Goal: Transaction & Acquisition: Purchase product/service

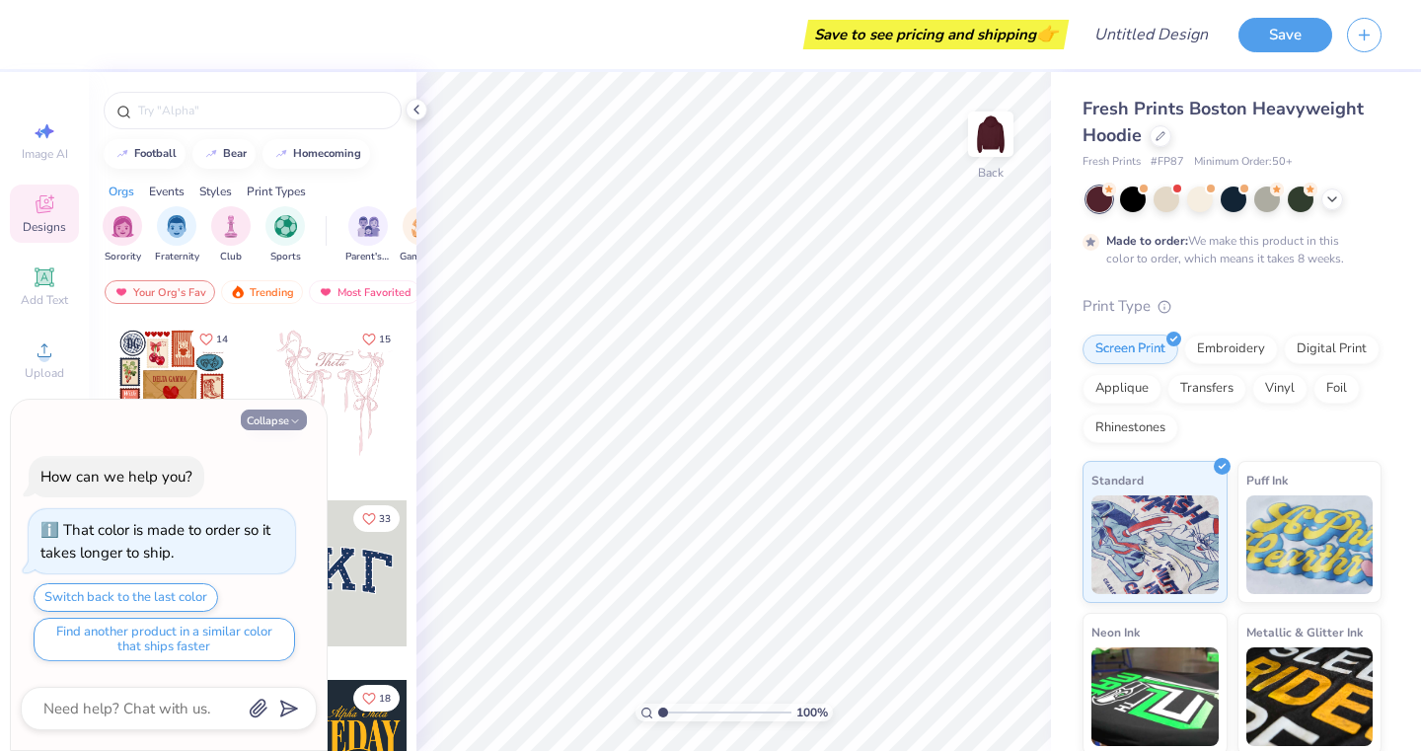
click at [285, 418] on button "Collapse" at bounding box center [274, 420] width 66 height 21
type textarea "x"
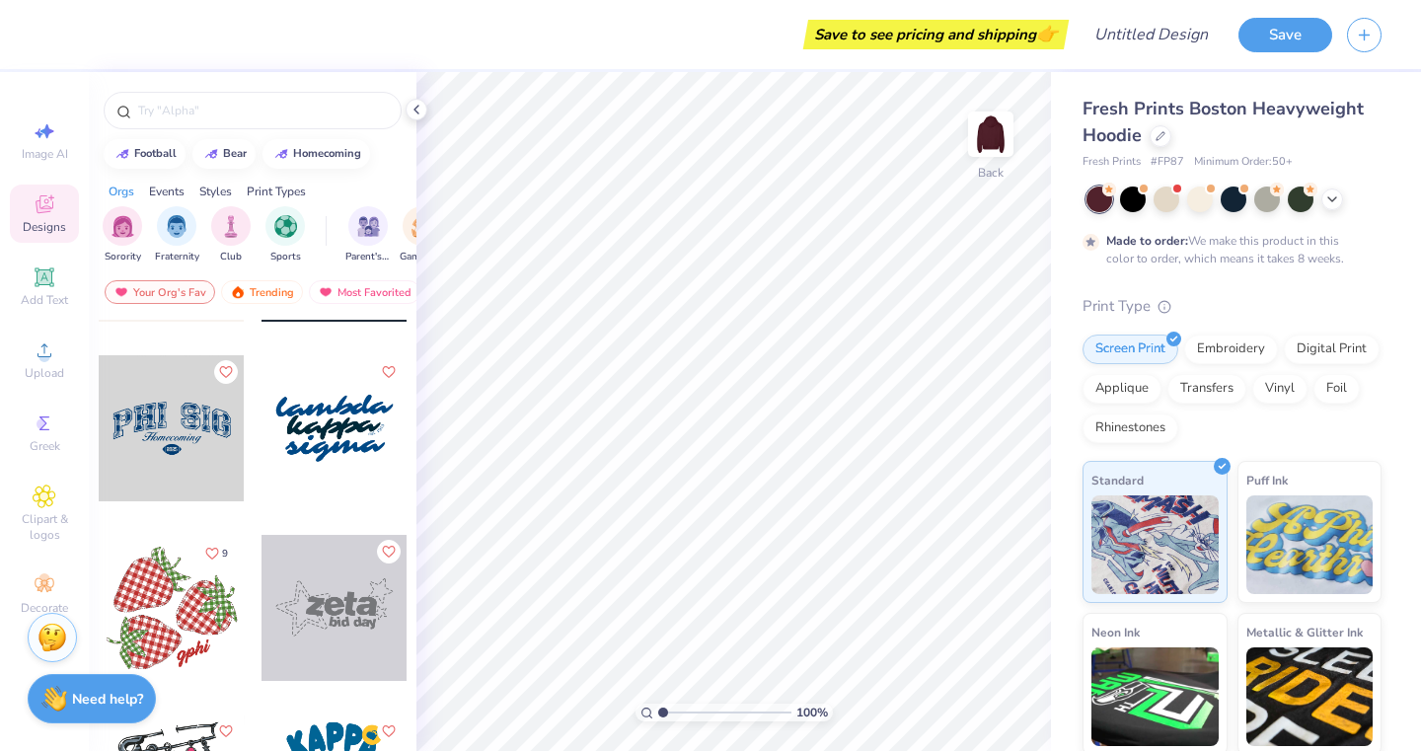
scroll to position [4833, 0]
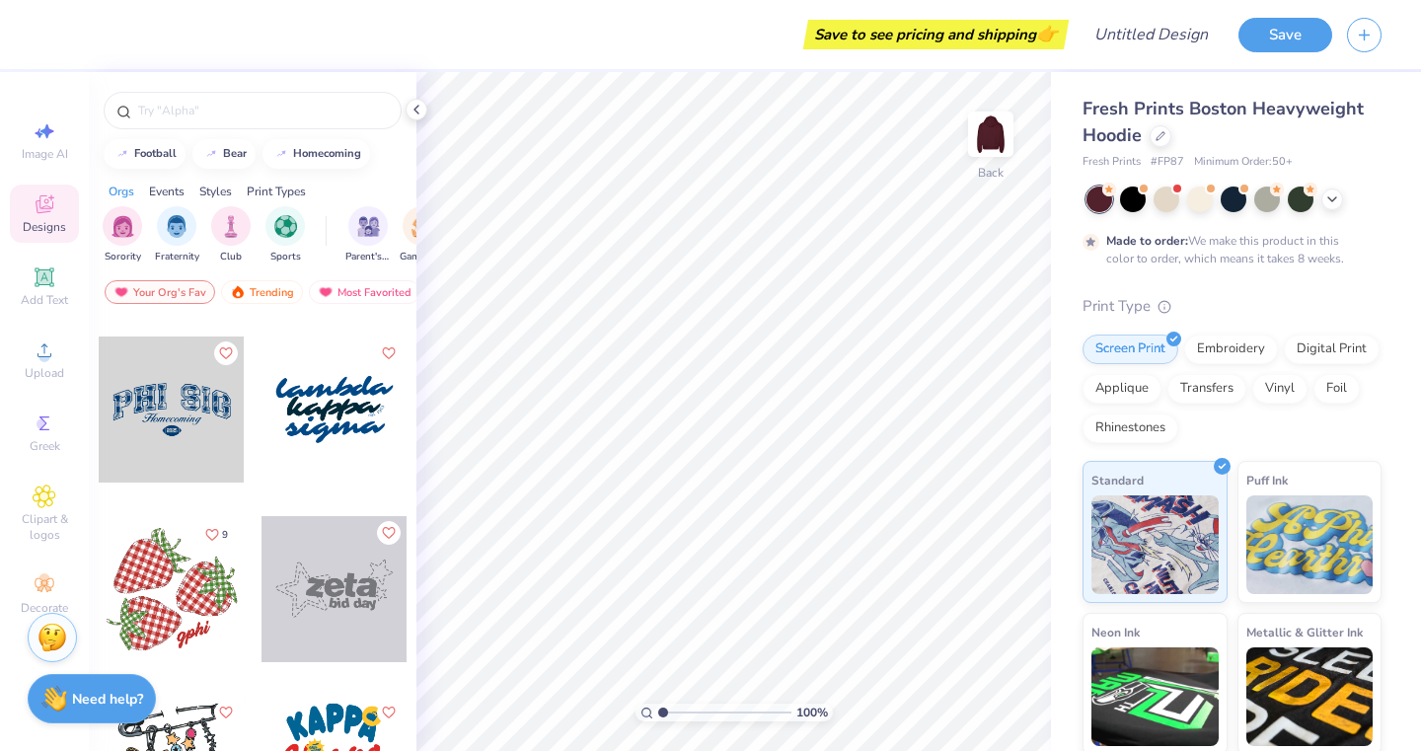
click at [171, 592] on div at bounding box center [172, 589] width 146 height 146
click at [315, 403] on div at bounding box center [335, 410] width 146 height 146
type input "10.08"
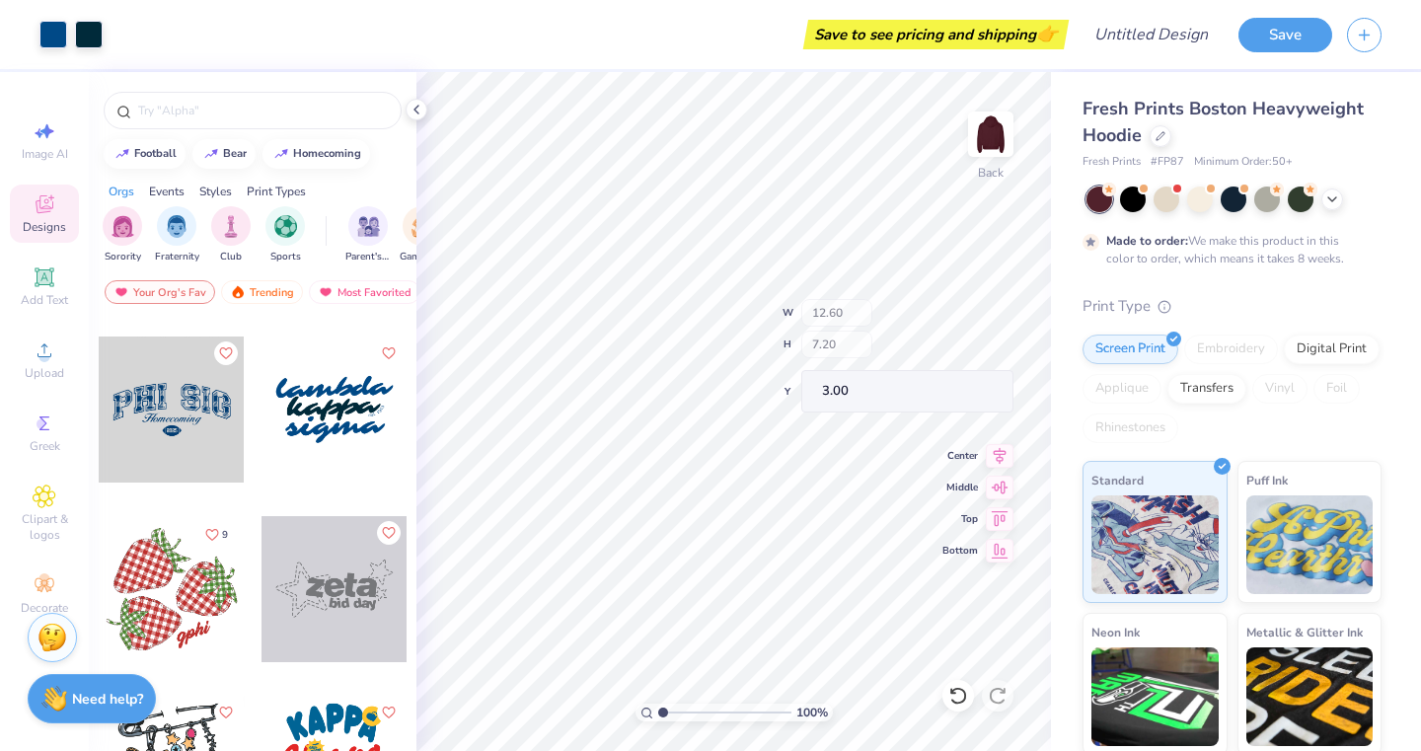
type input "2.66"
type input "5.18"
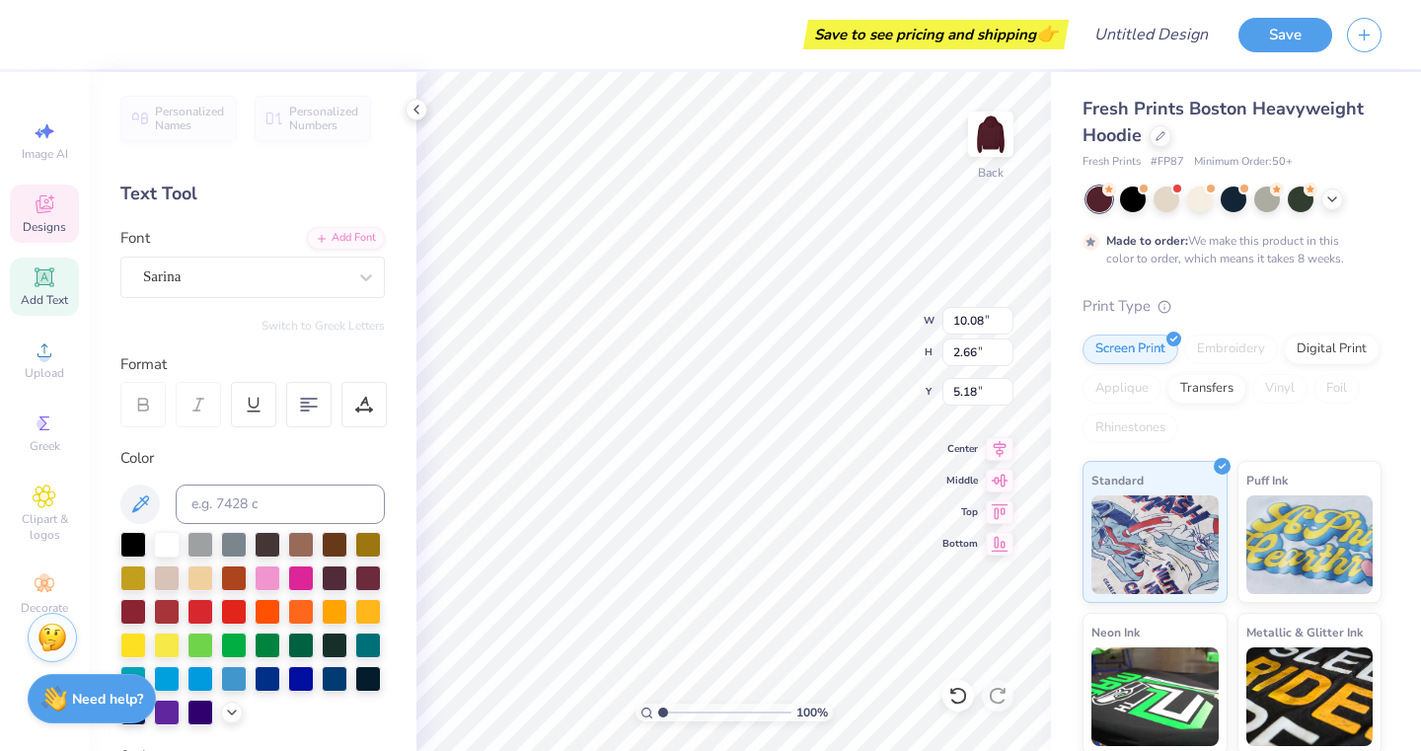
type textarea "theta"
type input "10.70"
type input "2.87"
type input "7.34"
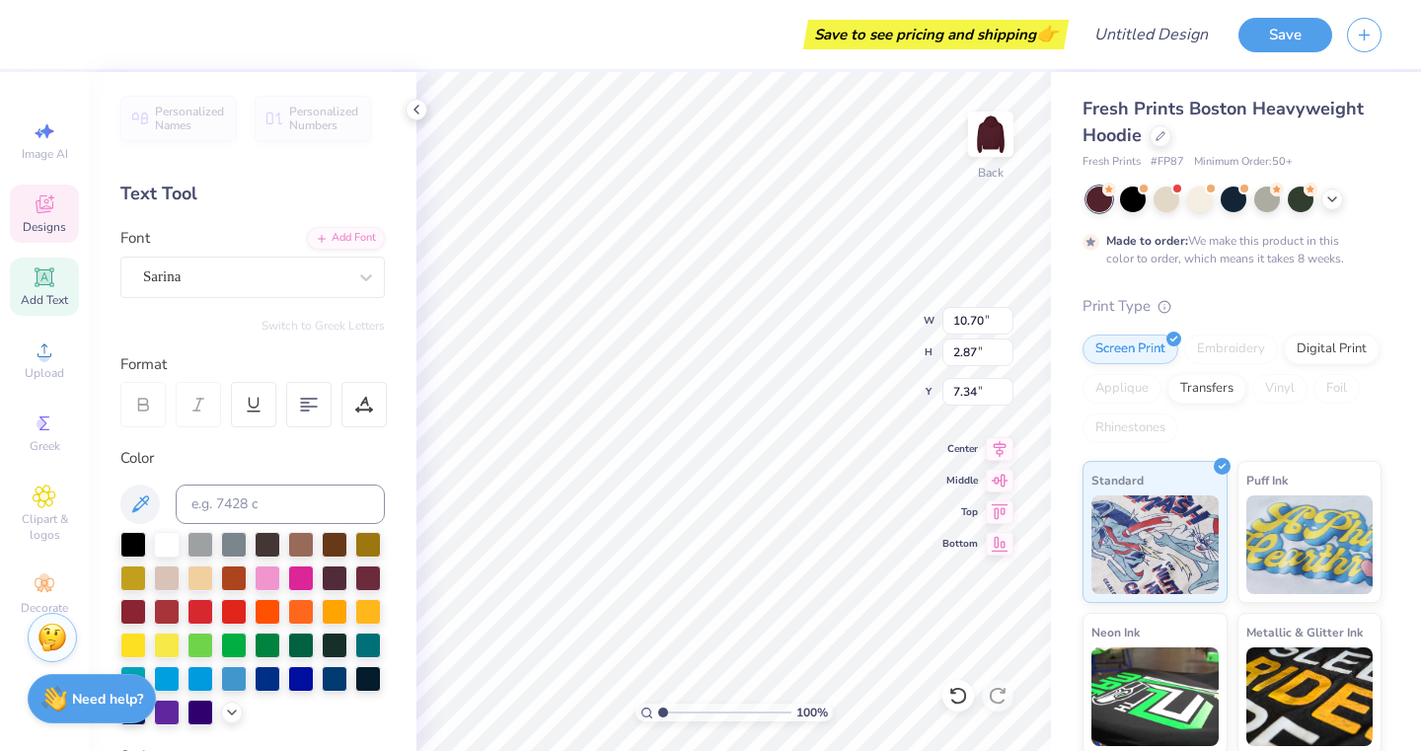
scroll to position [16, 3]
type textarea "nu"
click at [162, 543] on div at bounding box center [167, 543] width 26 height 26
click at [58, 32] on div at bounding box center [53, 33] width 28 height 28
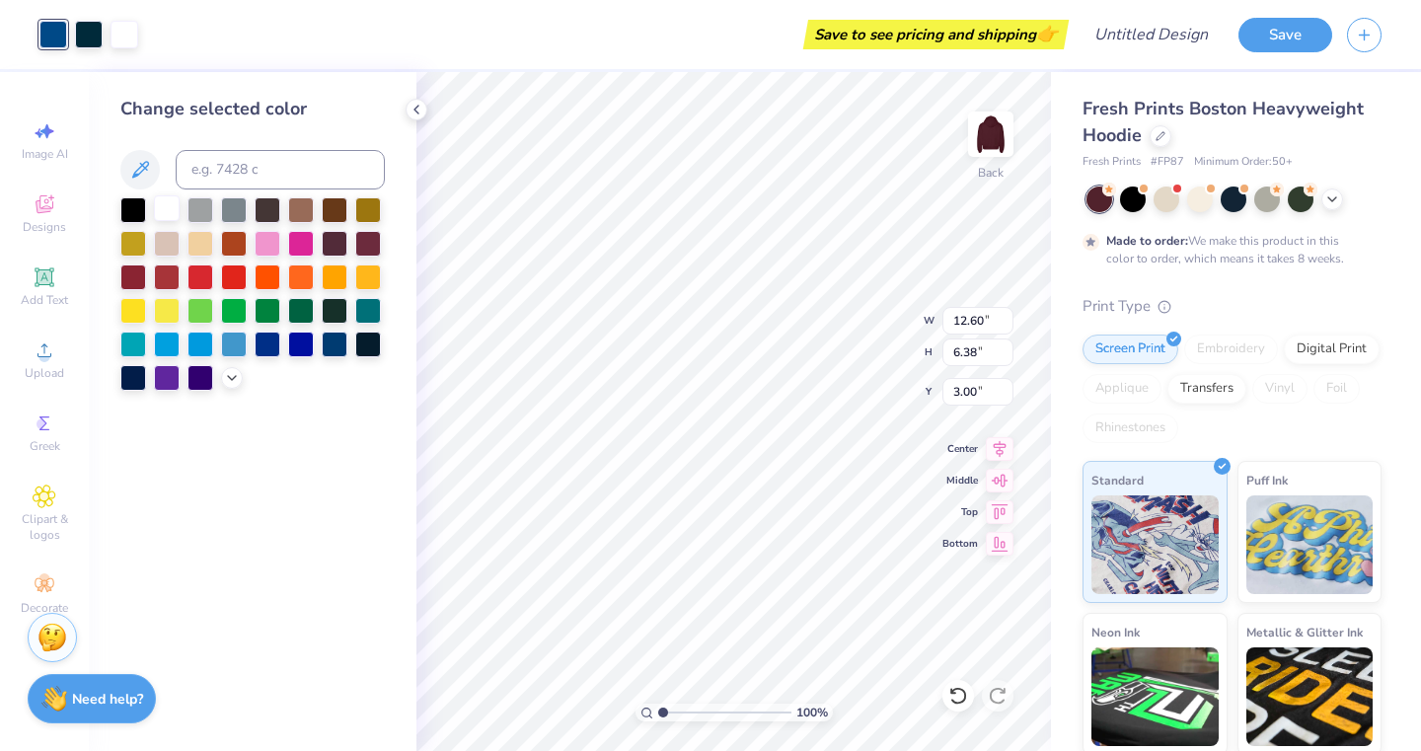
click at [169, 208] on div at bounding box center [167, 208] width 26 height 26
click at [77, 32] on div at bounding box center [89, 33] width 28 height 28
click at [166, 214] on div at bounding box center [167, 208] width 26 height 26
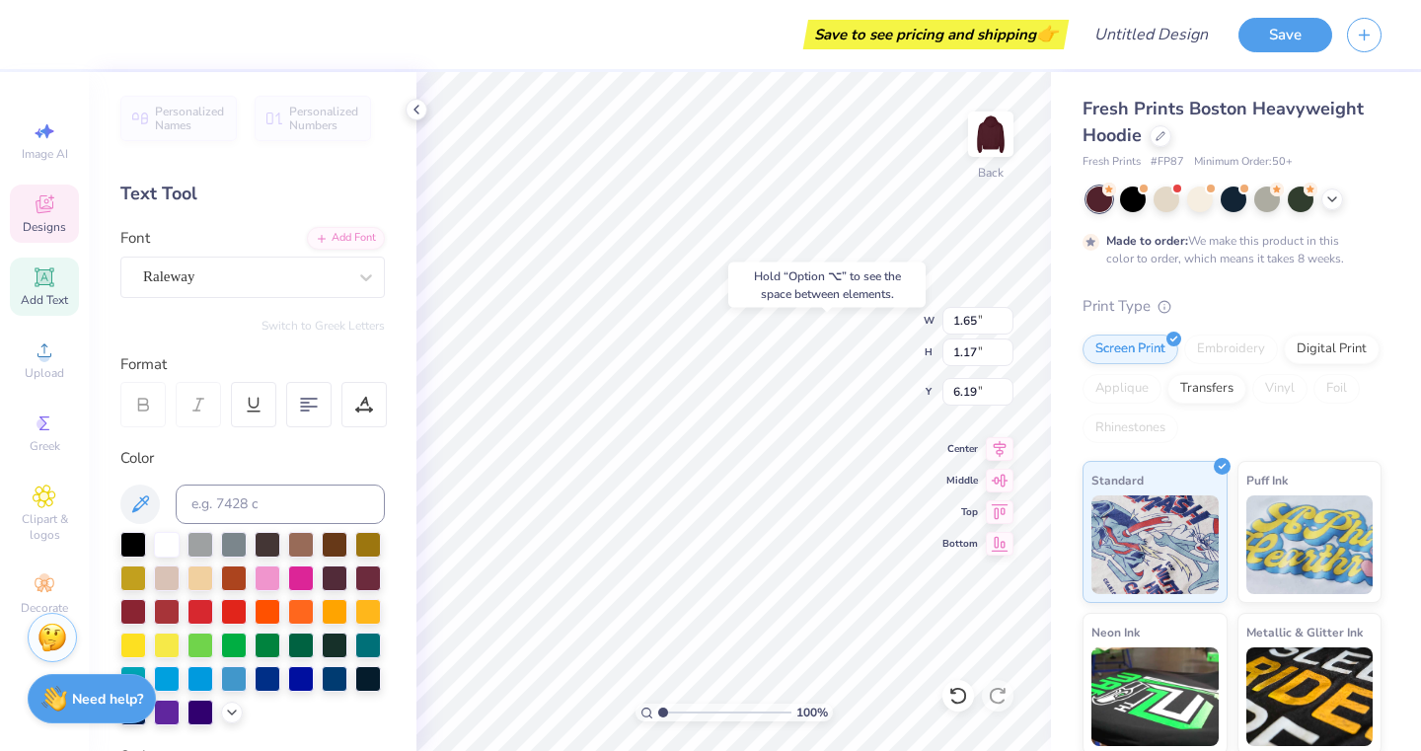
type input "6.75"
type textarea "est. 1986"
click at [52, 217] on div "Designs" at bounding box center [44, 214] width 69 height 58
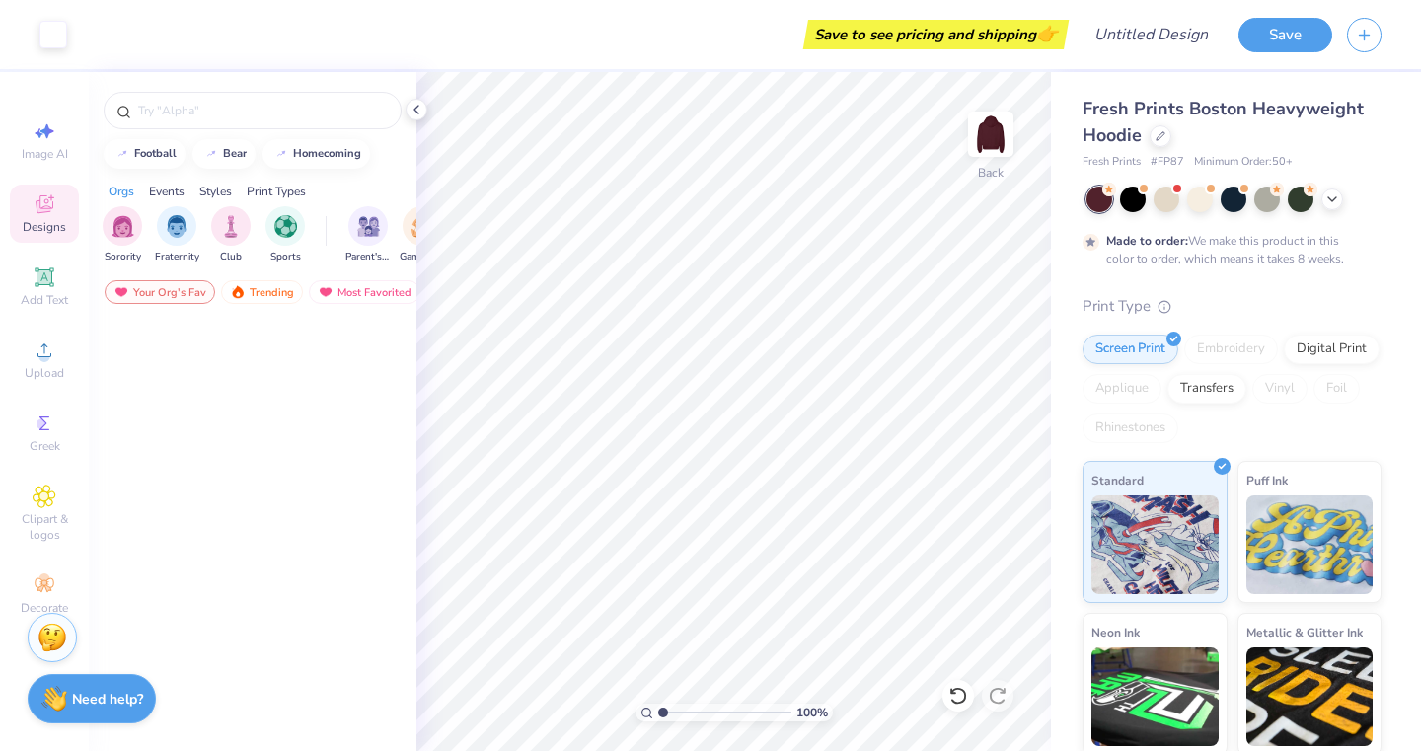
scroll to position [2234, 0]
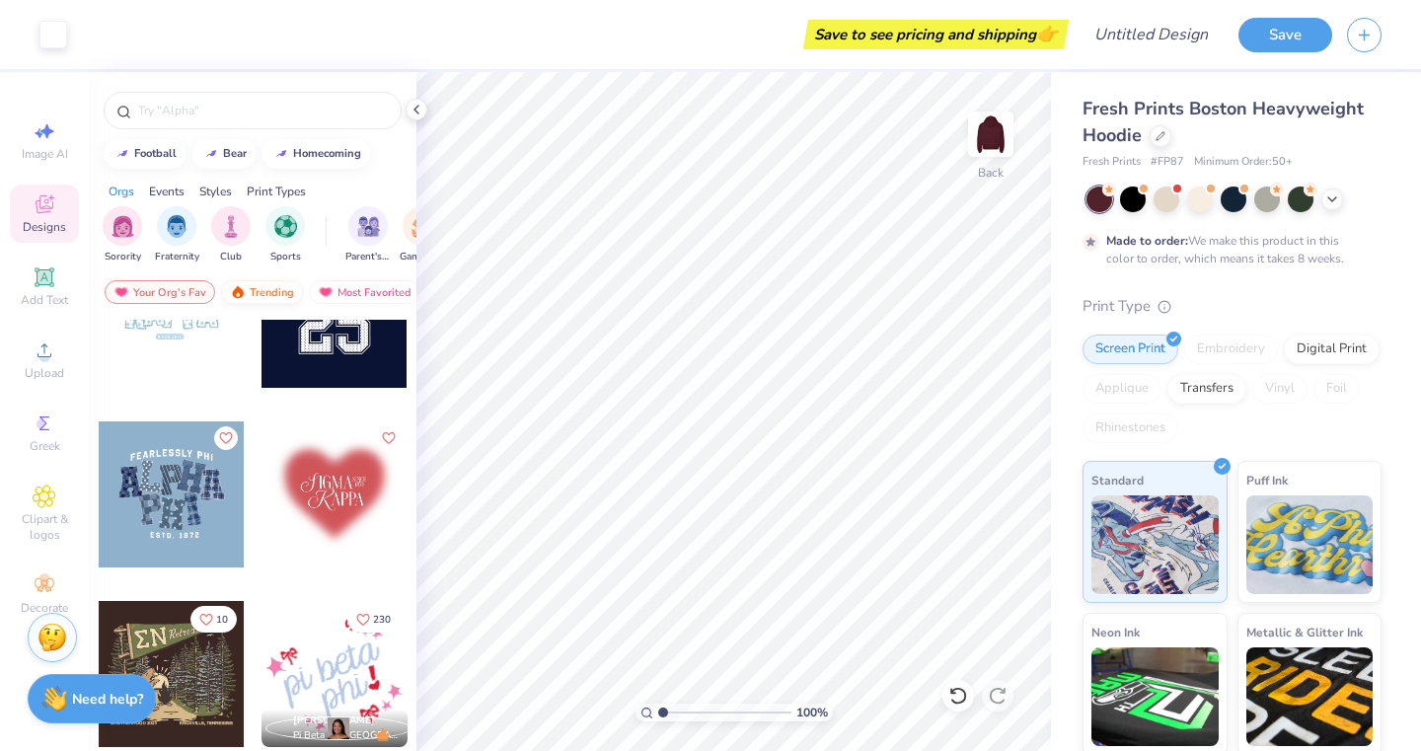
click at [250, 287] on div "Trending" at bounding box center [262, 292] width 82 height 24
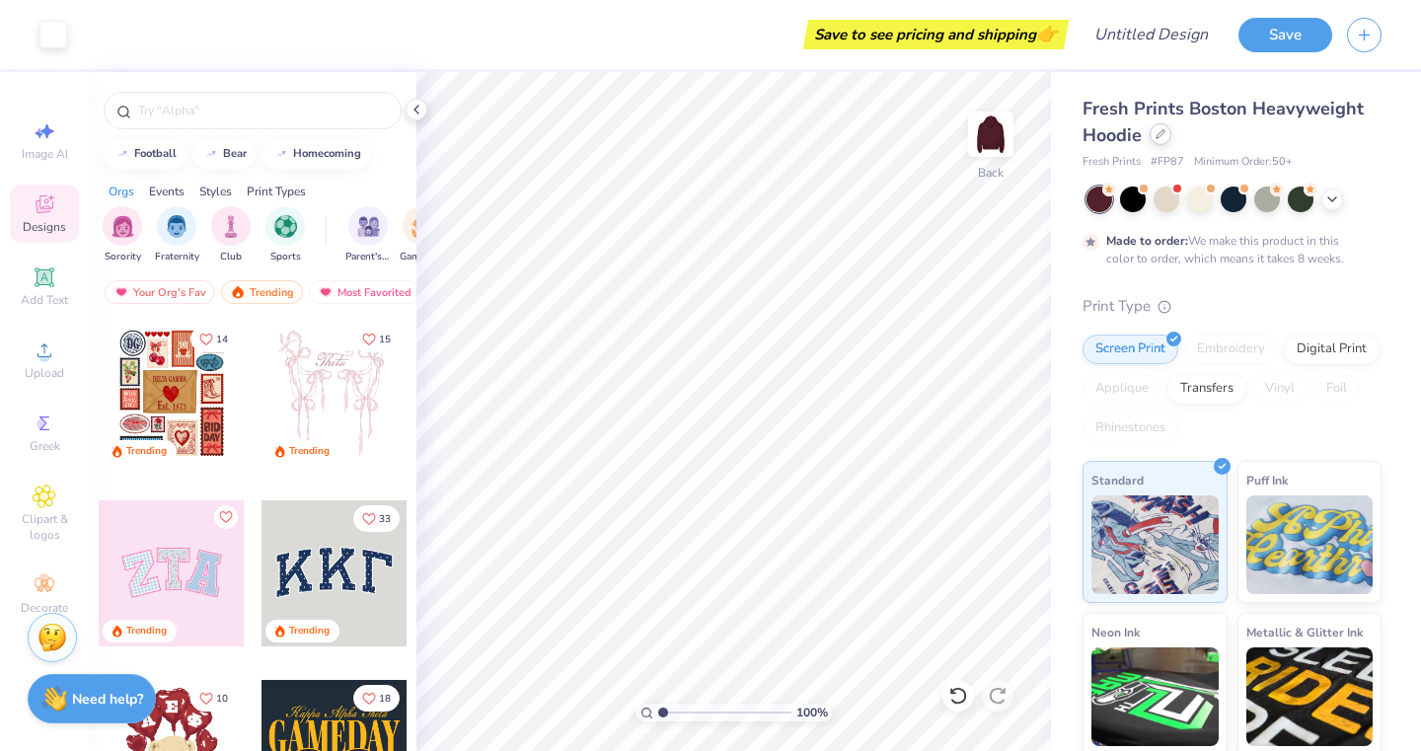
click at [1163, 135] on icon at bounding box center [1161, 134] width 10 height 10
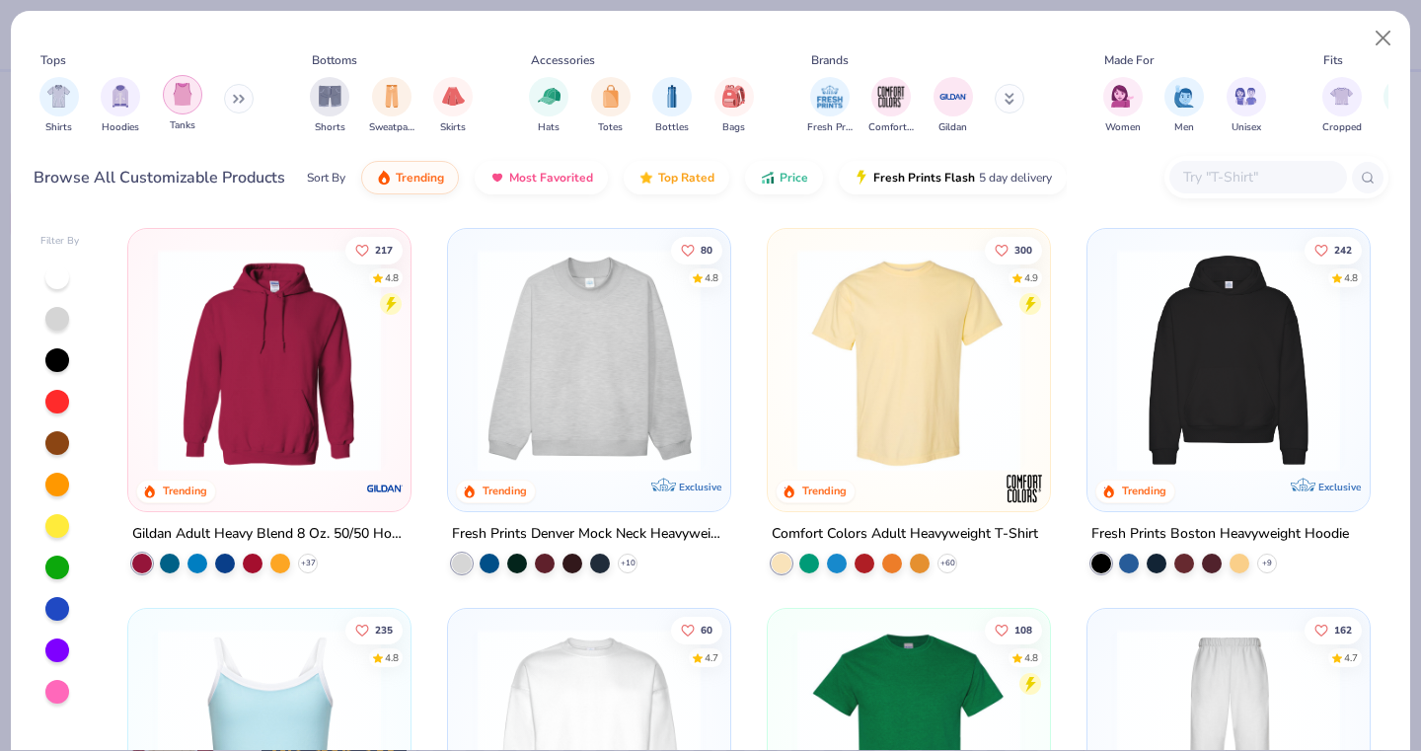
click at [182, 95] on img "filter for Tanks" at bounding box center [183, 94] width 22 height 23
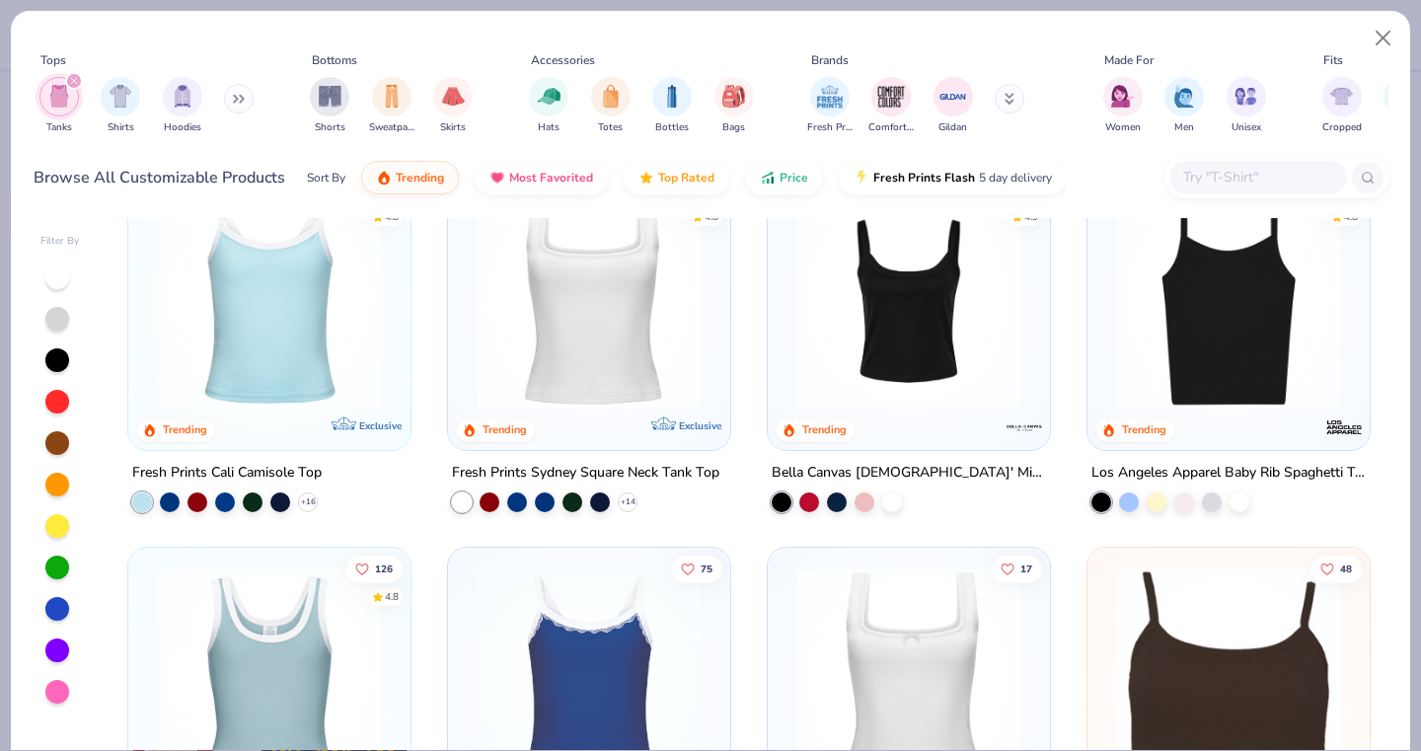
scroll to position [63, 0]
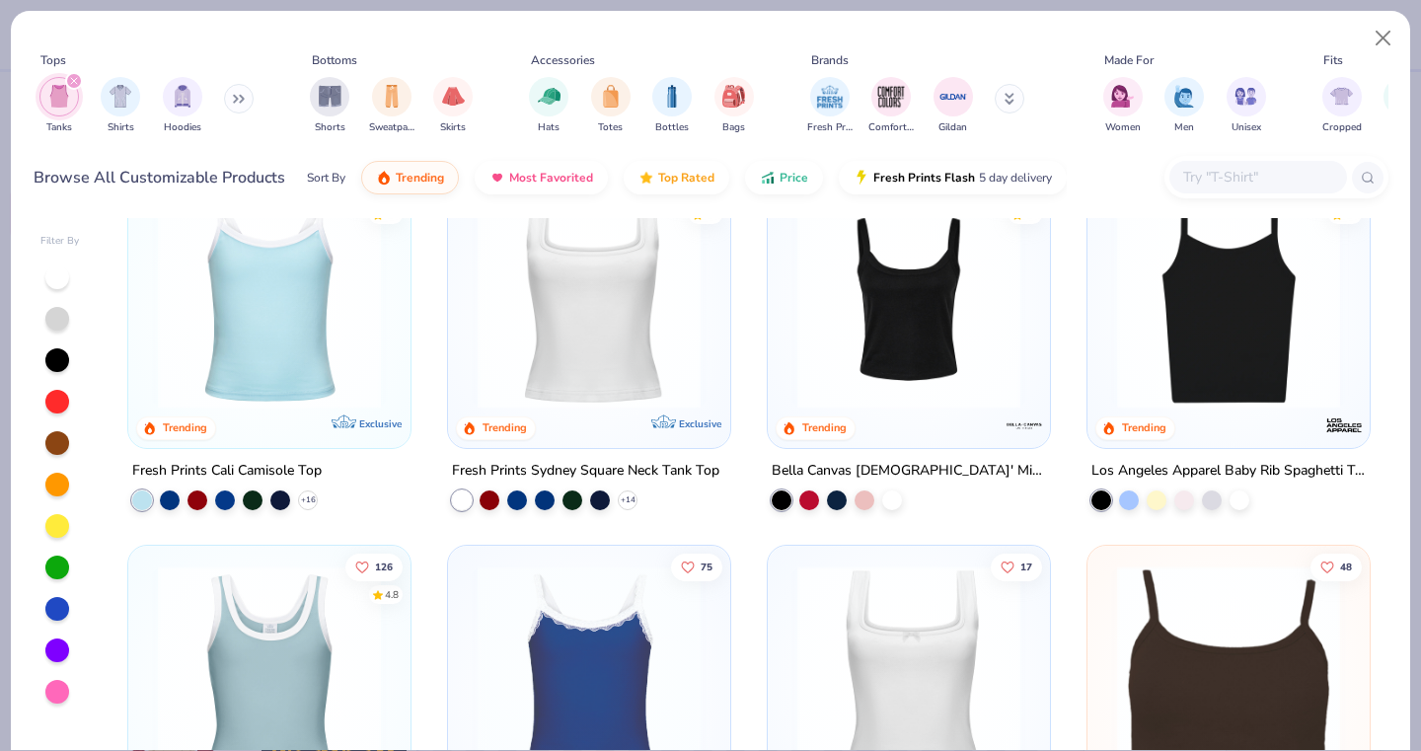
click at [1190, 313] on div at bounding box center [1227, 297] width 727 height 223
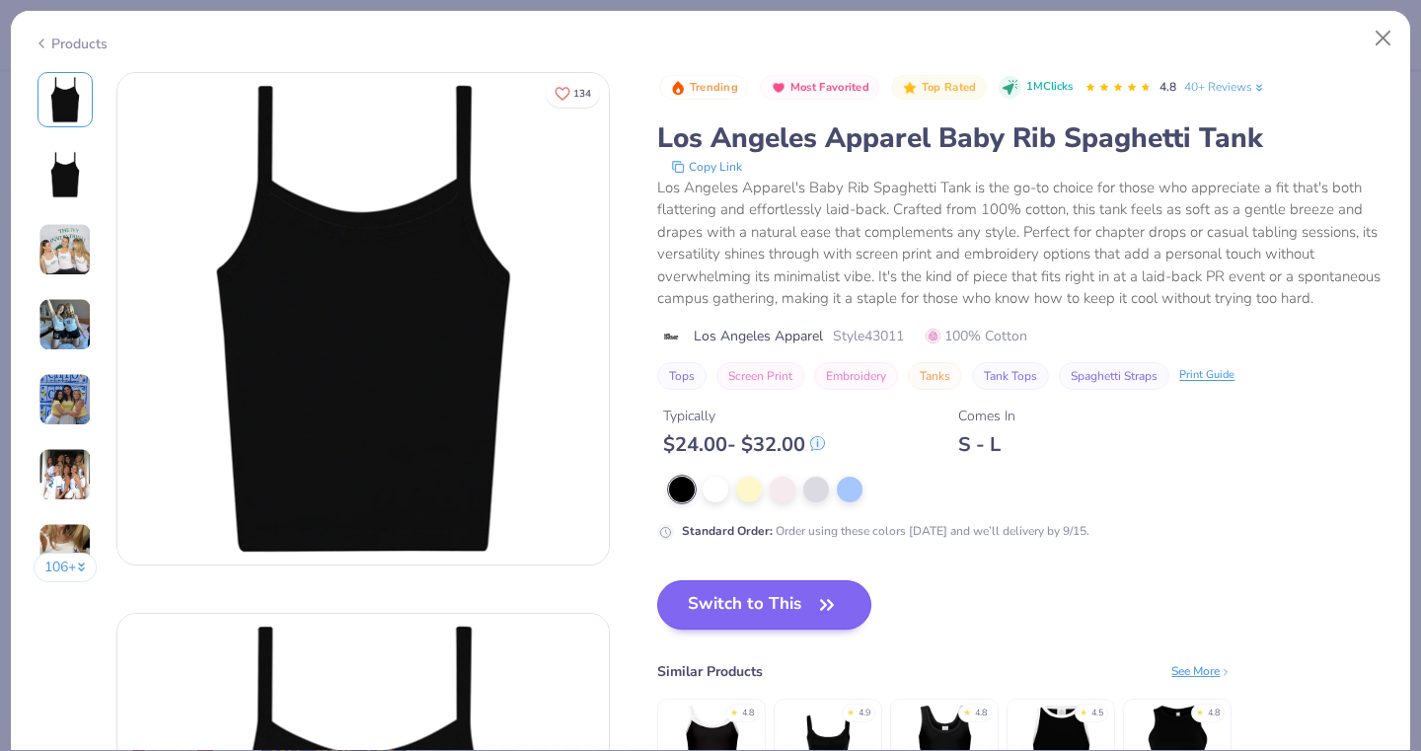
click at [751, 630] on button "Switch to This" at bounding box center [764, 604] width 214 height 49
click at [763, 620] on button "Switch to This" at bounding box center [764, 604] width 214 height 49
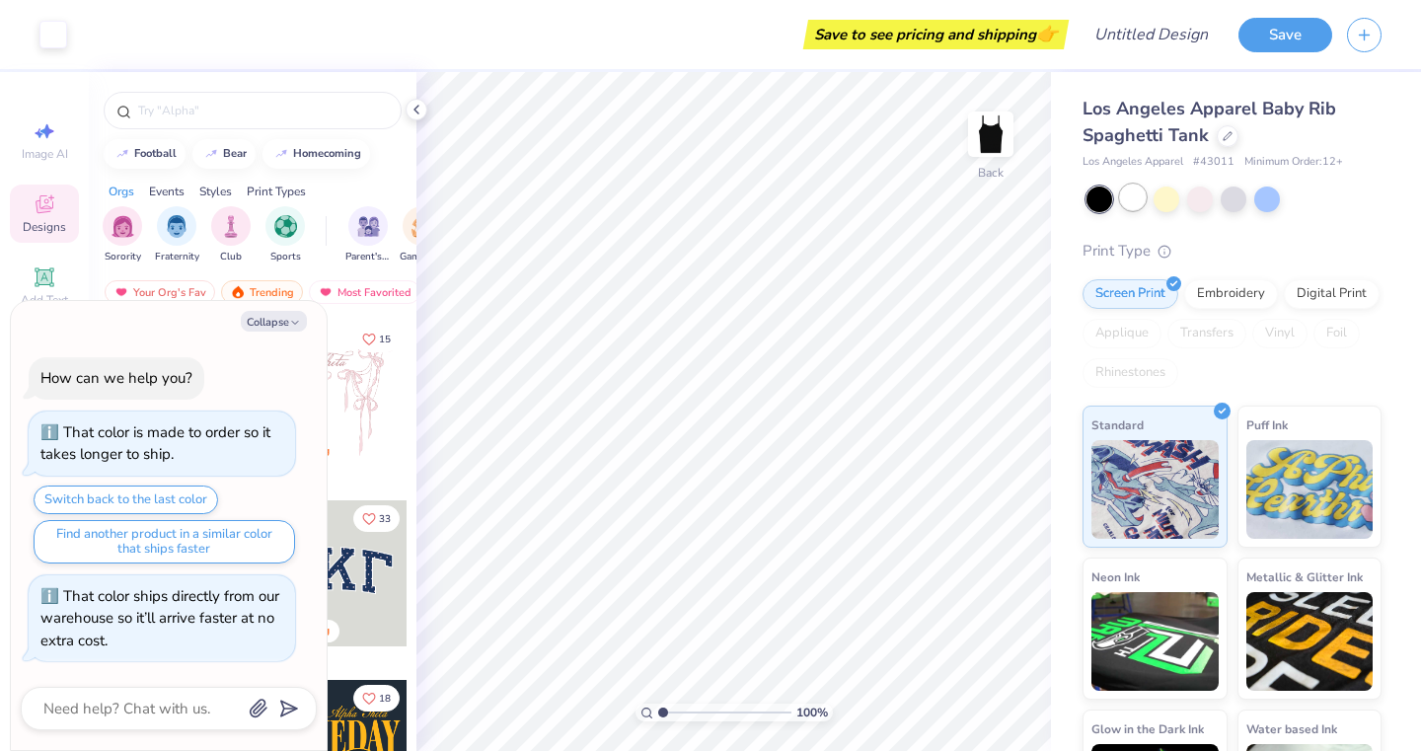
click at [1135, 198] on div at bounding box center [1133, 198] width 26 height 26
click at [271, 325] on button "Collapse" at bounding box center [274, 321] width 66 height 21
type textarea "x"
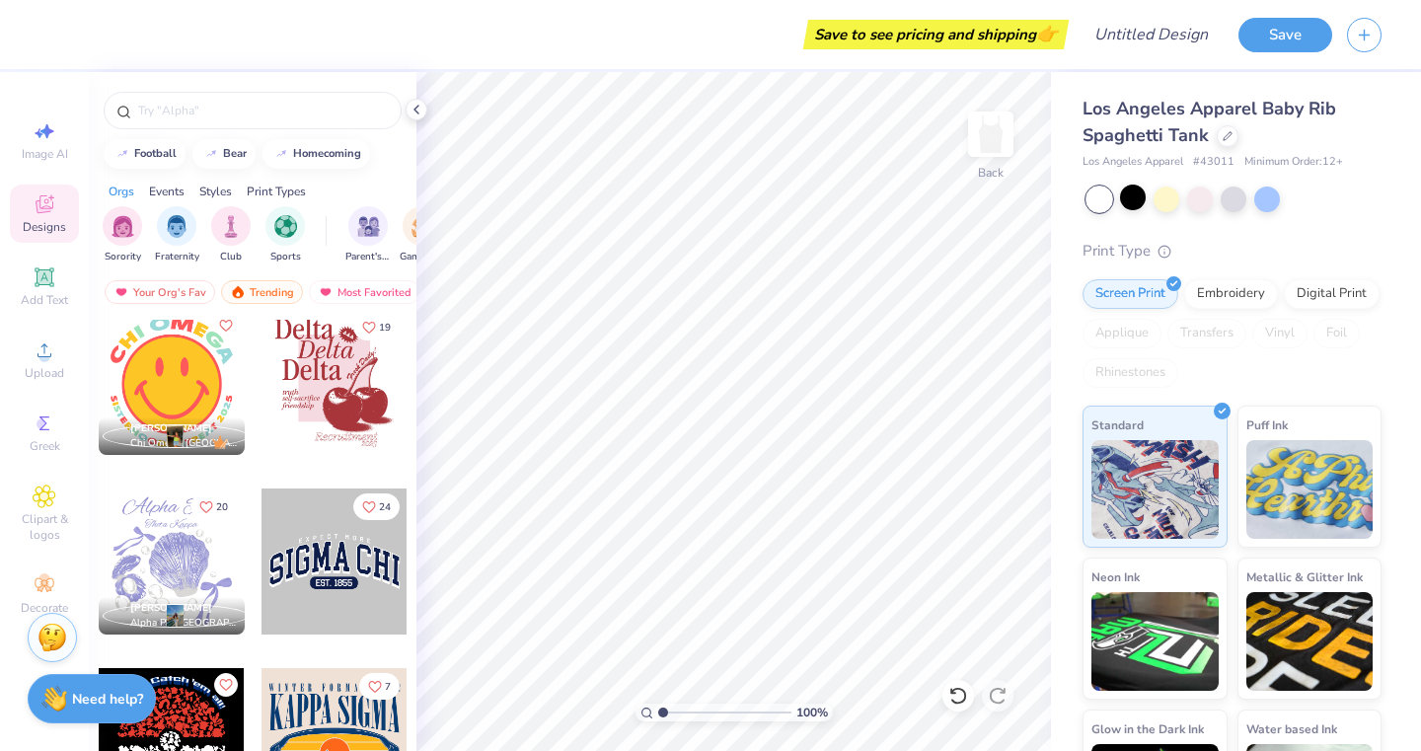
scroll to position [8280, 0]
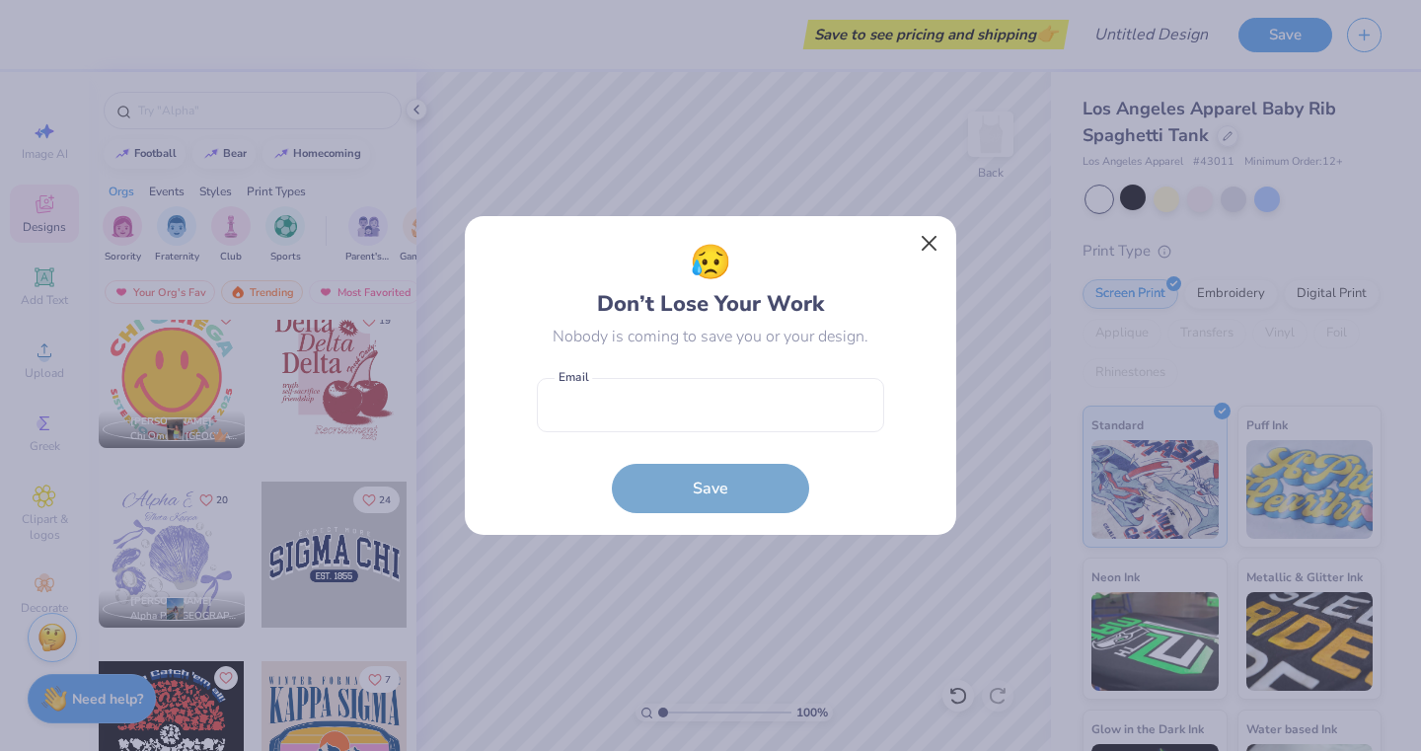
click at [920, 244] on button "Close" at bounding box center [929, 243] width 37 height 37
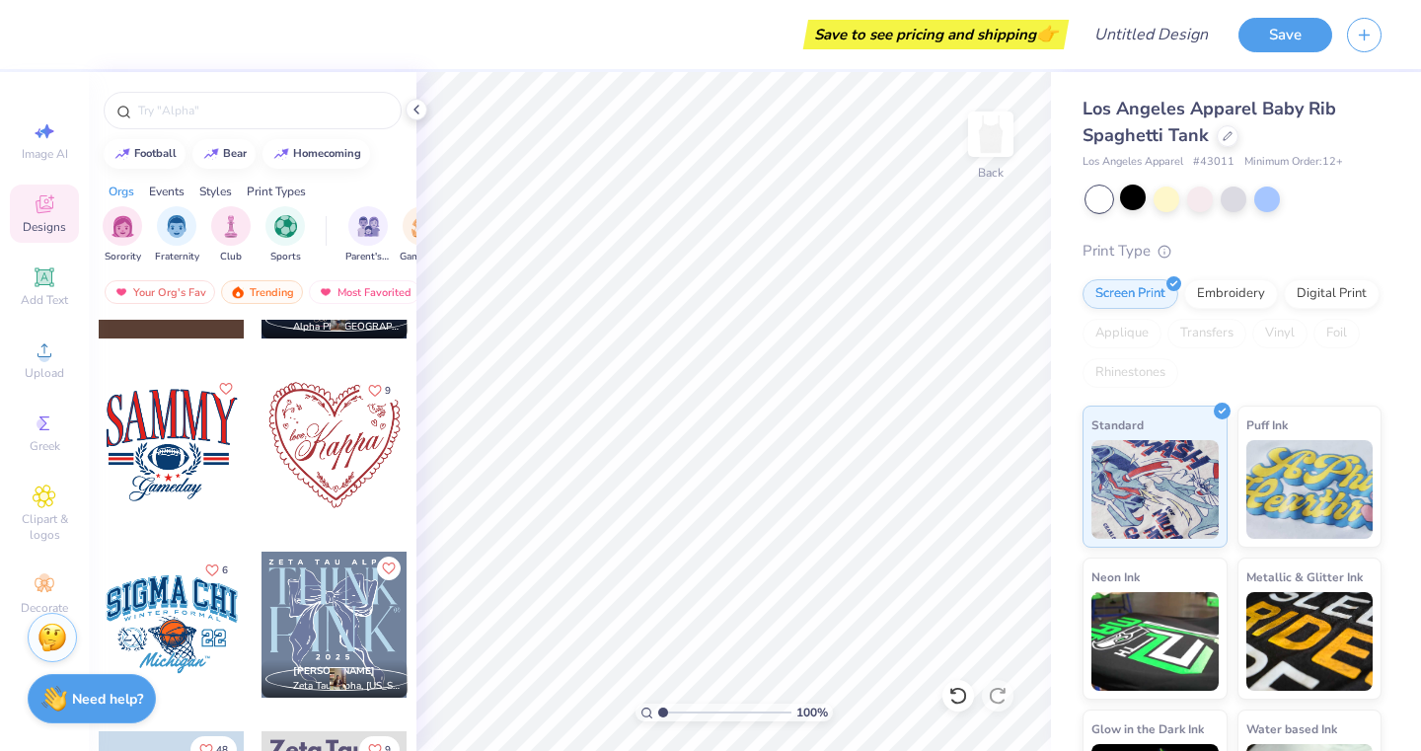
scroll to position [15036, 0]
click at [327, 428] on div at bounding box center [335, 444] width 146 height 146
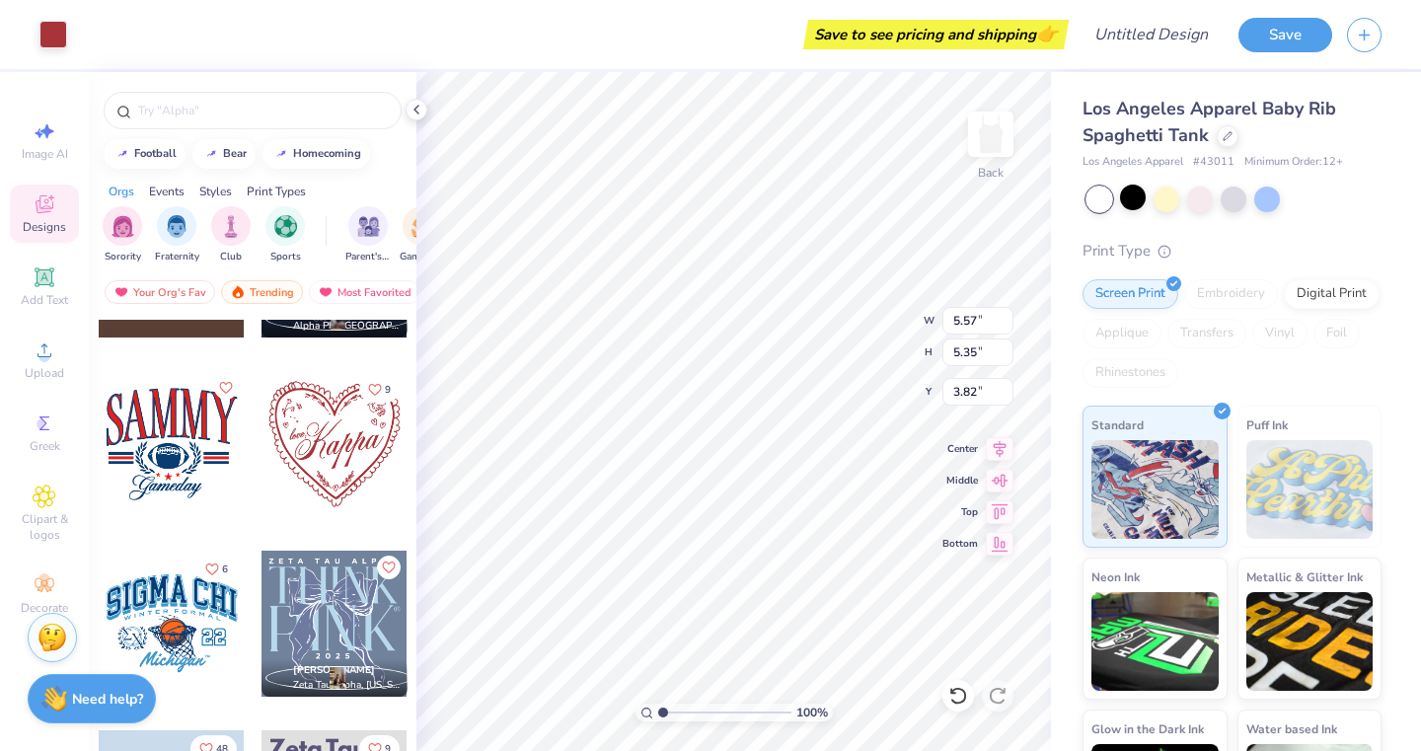
type input "6.94"
type input "6.66"
type input "1.76"
type input "2.06"
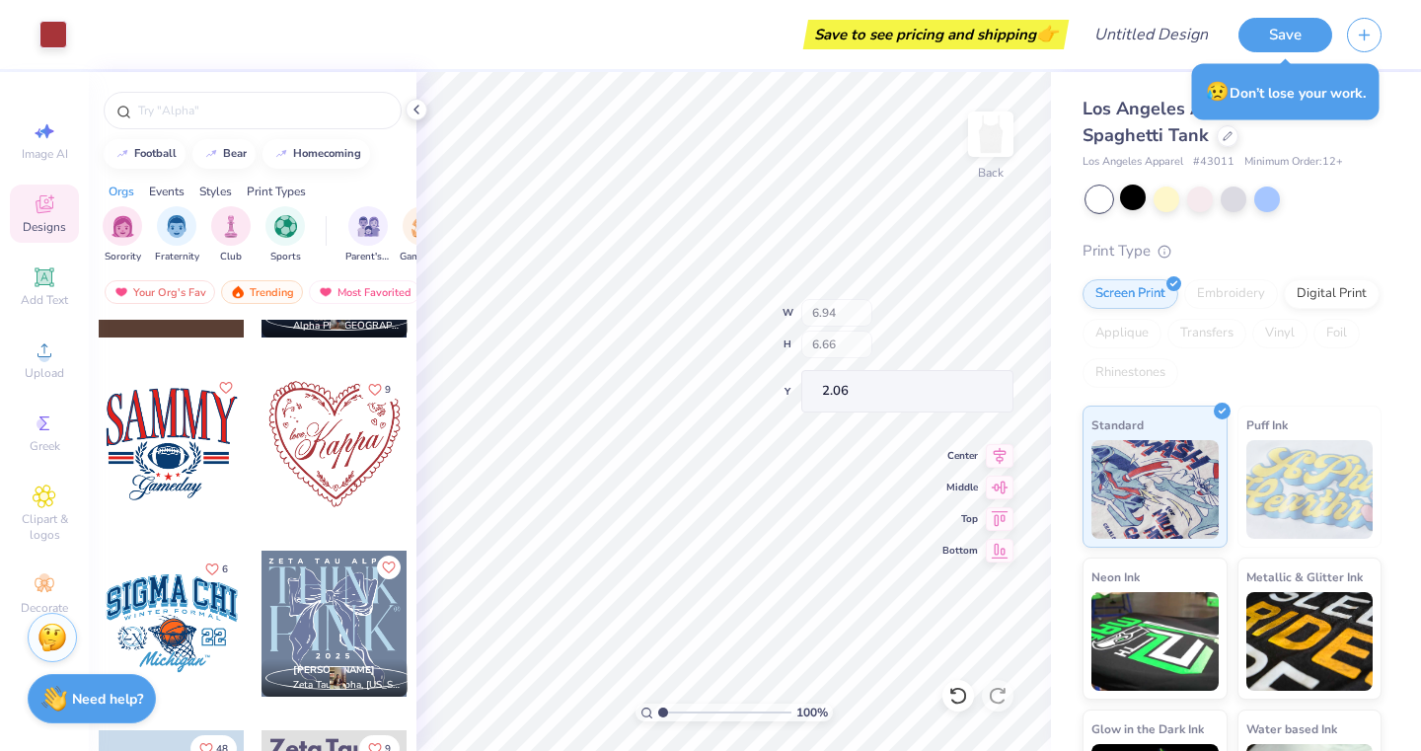
type input "4.71"
type input "2.62"
type input "4.08"
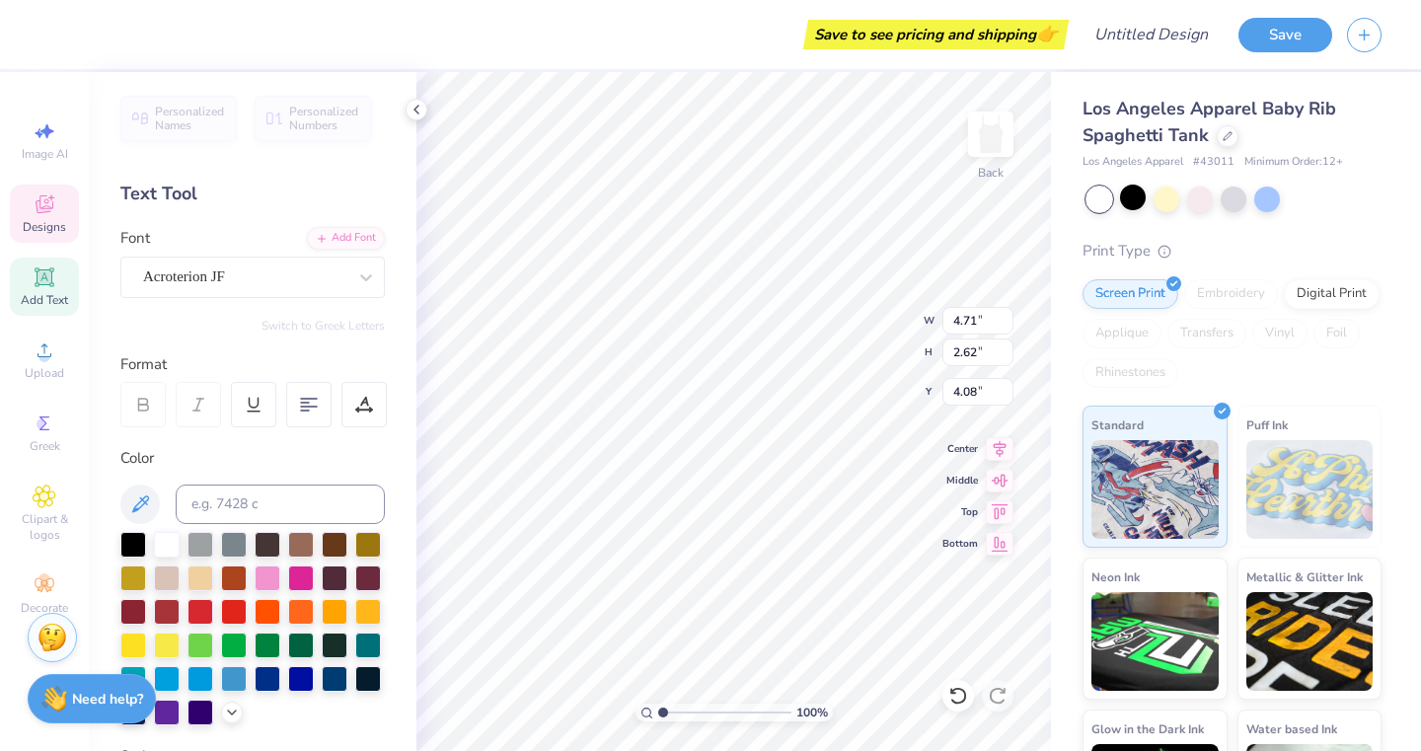
scroll to position [16, 5]
type textarea "Lambdas"
type input "4.26"
type input "1.59"
type input "4.91"
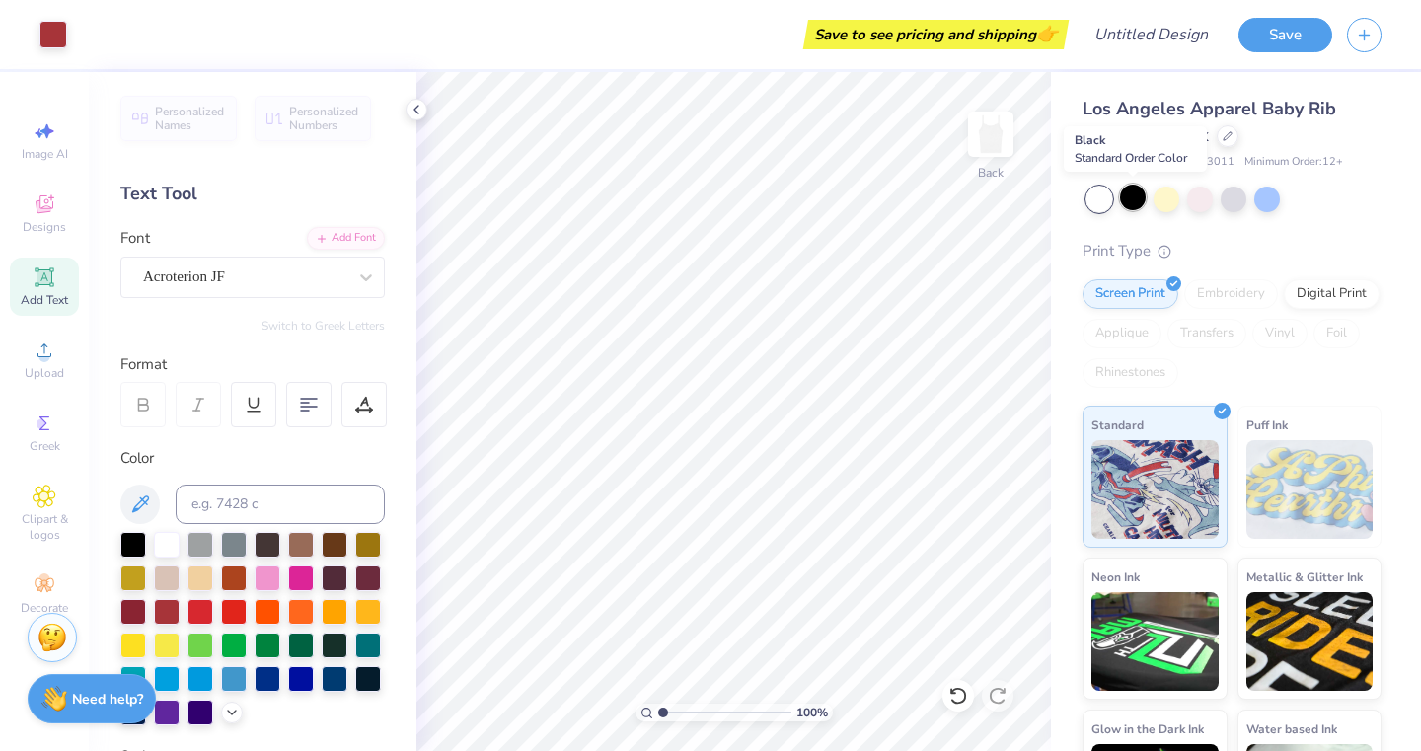
click at [1128, 187] on div at bounding box center [1133, 198] width 26 height 26
click at [38, 577] on icon at bounding box center [45, 585] width 24 height 24
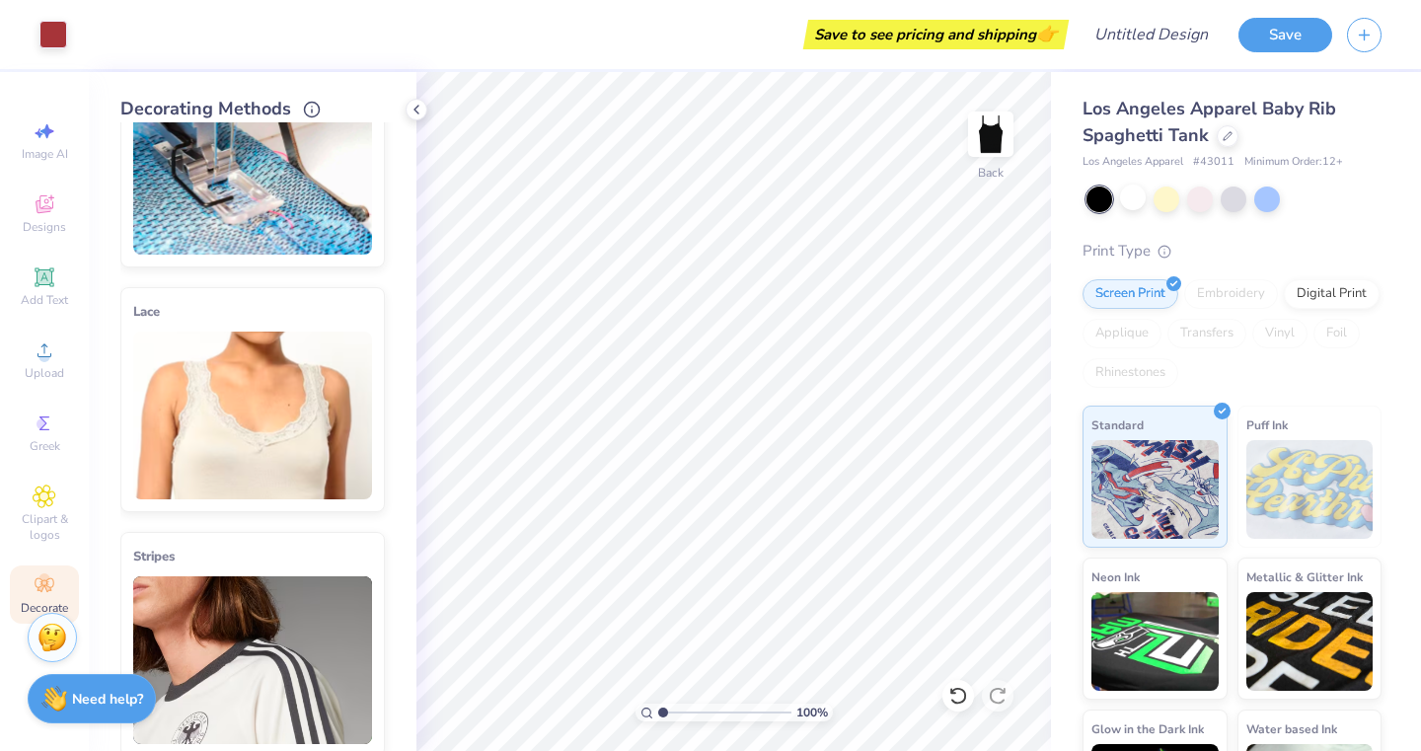
scroll to position [112, 0]
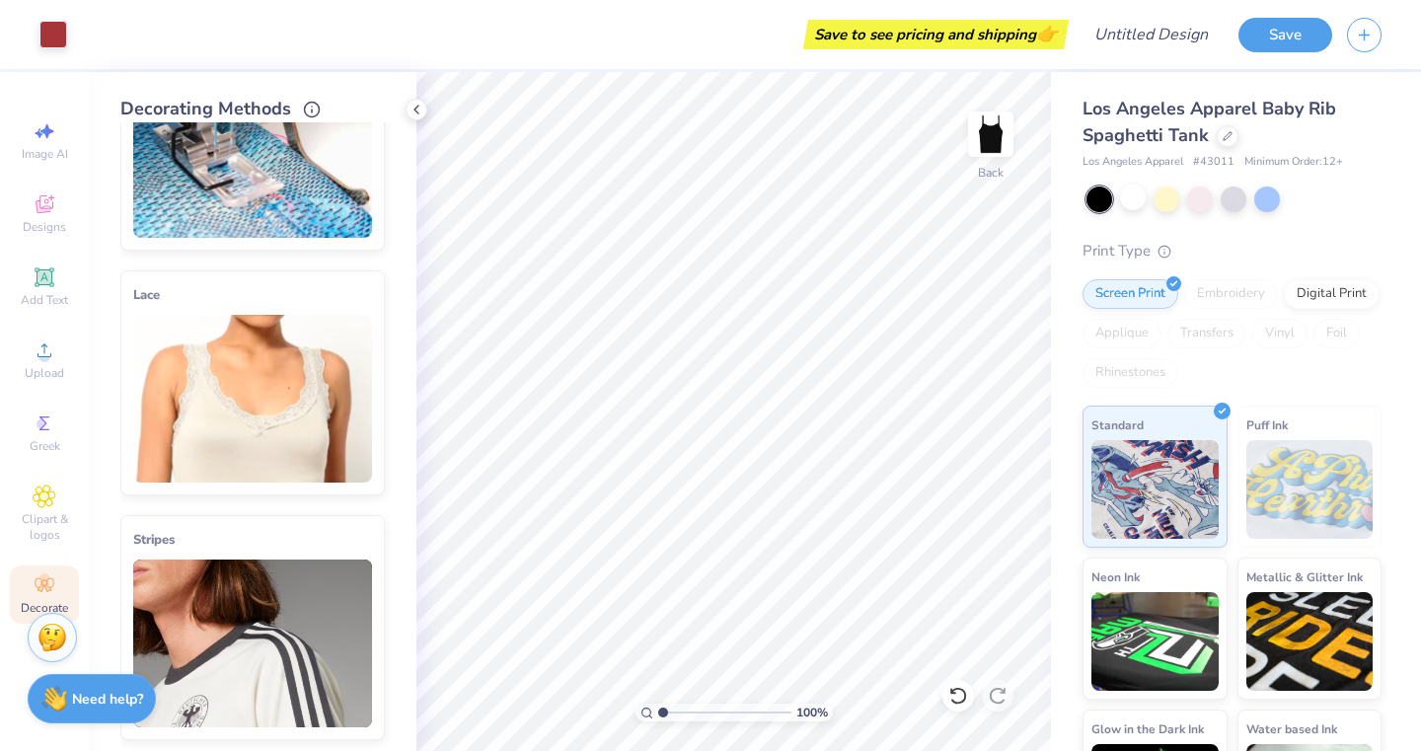
click at [221, 382] on img at bounding box center [252, 399] width 239 height 168
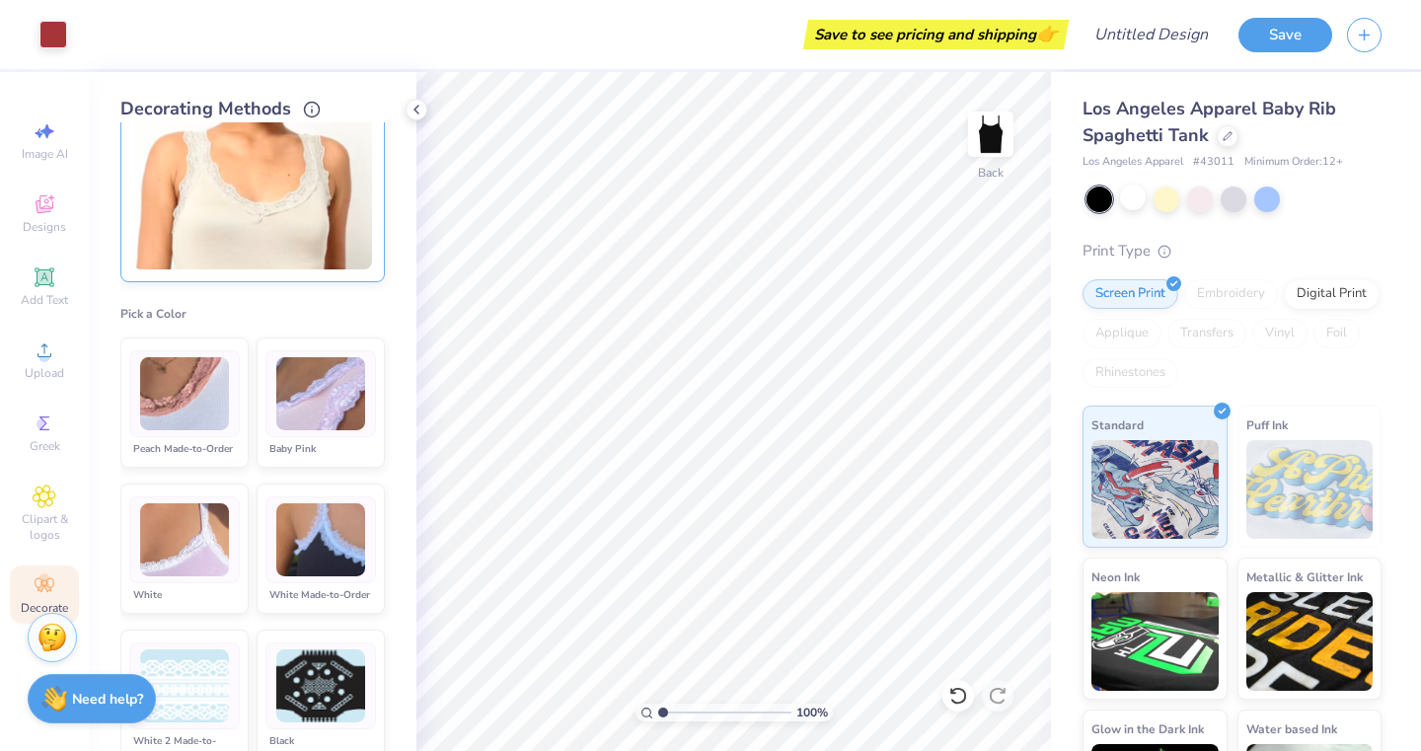
scroll to position [328, 0]
click at [297, 432] on li "Baby Pink" at bounding box center [321, 401] width 128 height 130
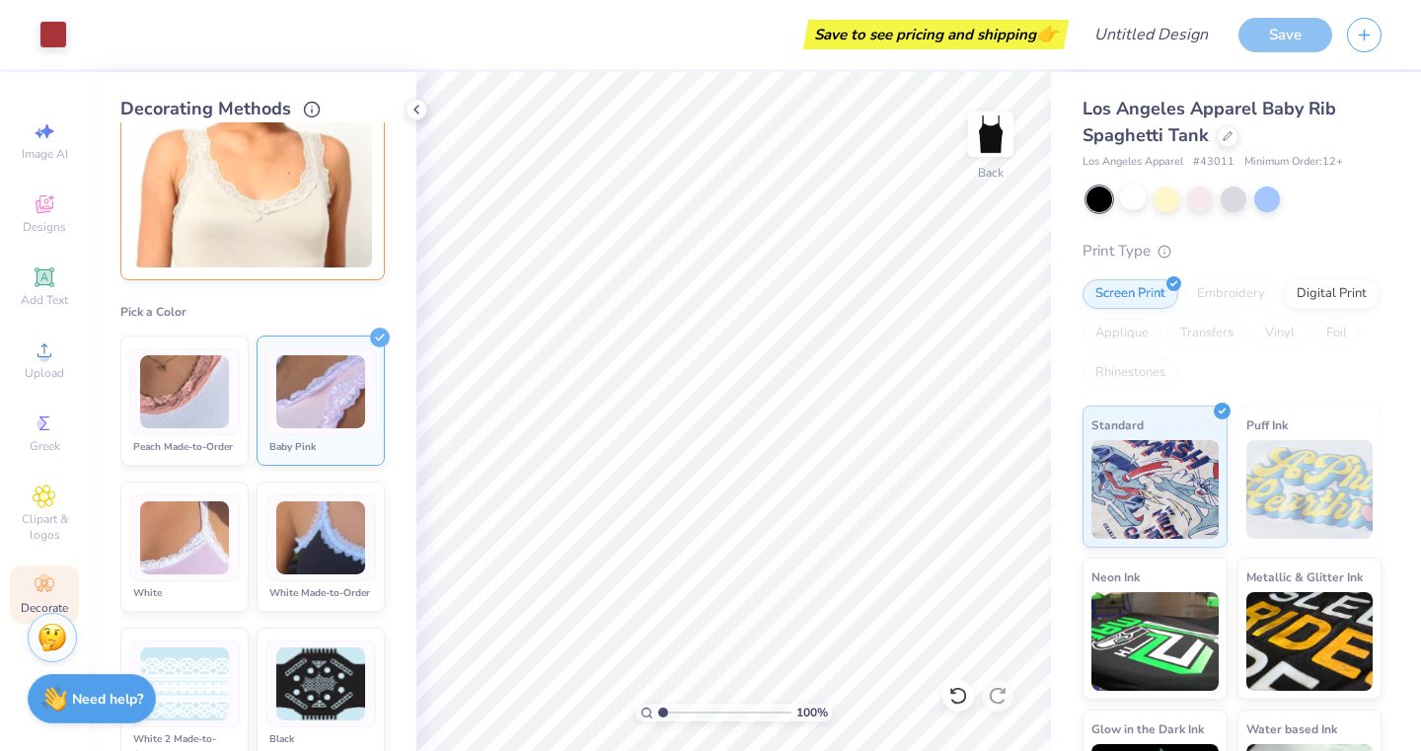
click at [190, 532] on img at bounding box center [184, 538] width 89 height 74
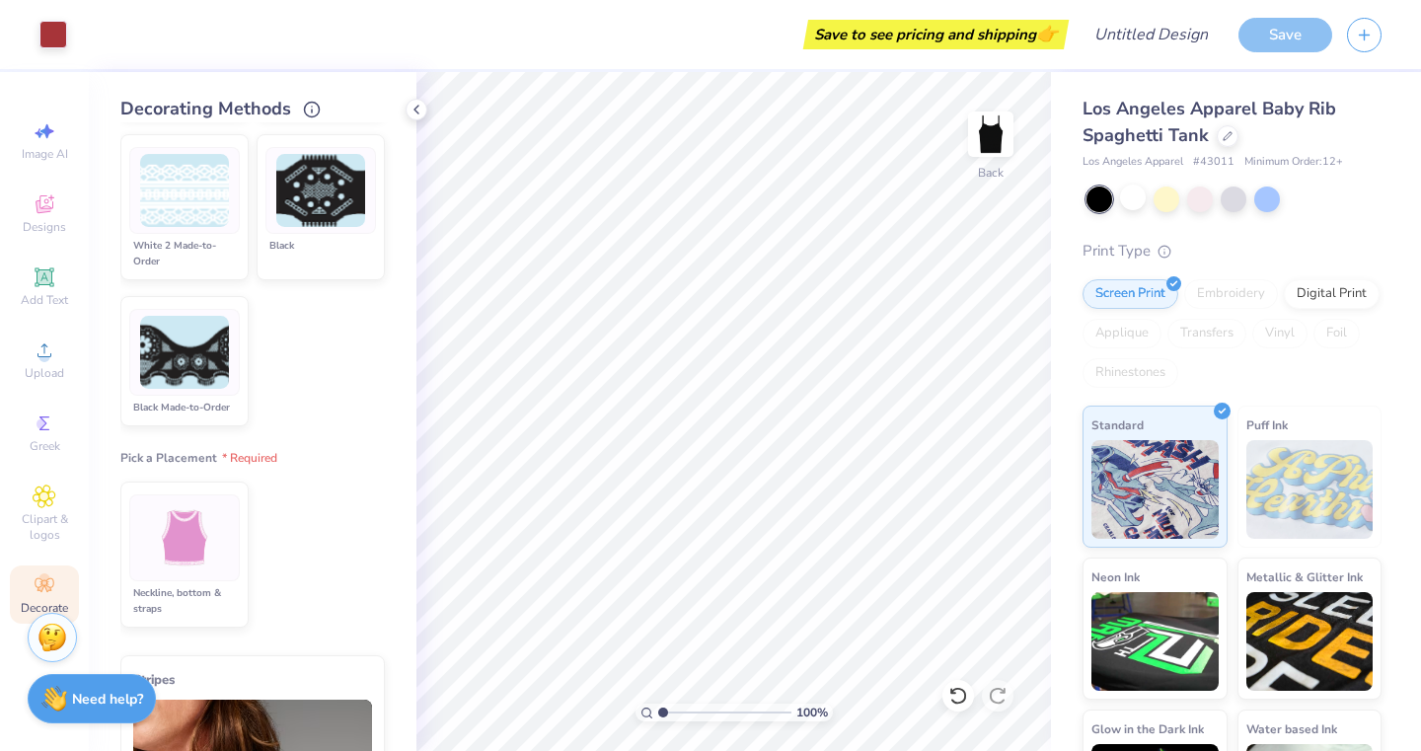
scroll to position [822, 0]
click at [164, 616] on div "Neckline, bottom & straps" at bounding box center [184, 600] width 111 height 32
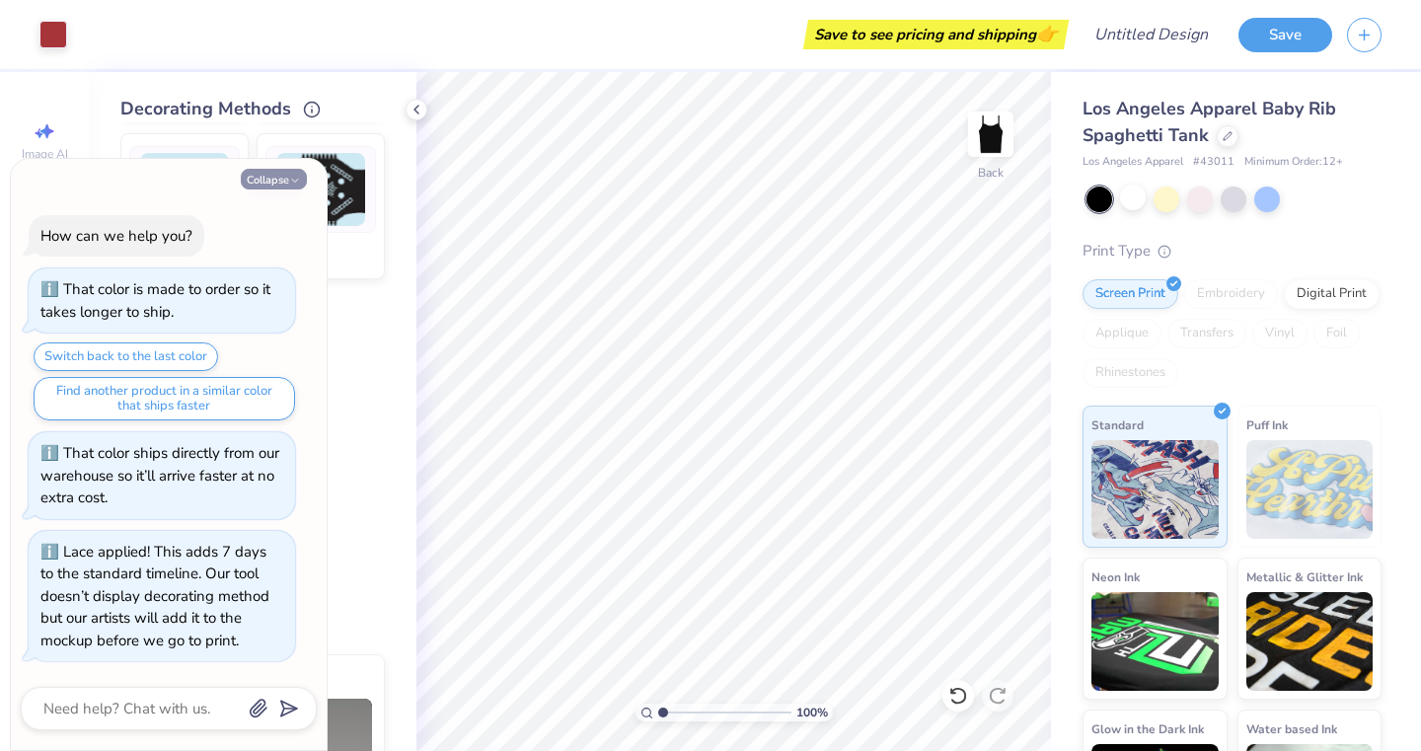
click at [271, 188] on button "Collapse" at bounding box center [274, 179] width 66 height 21
type textarea "x"
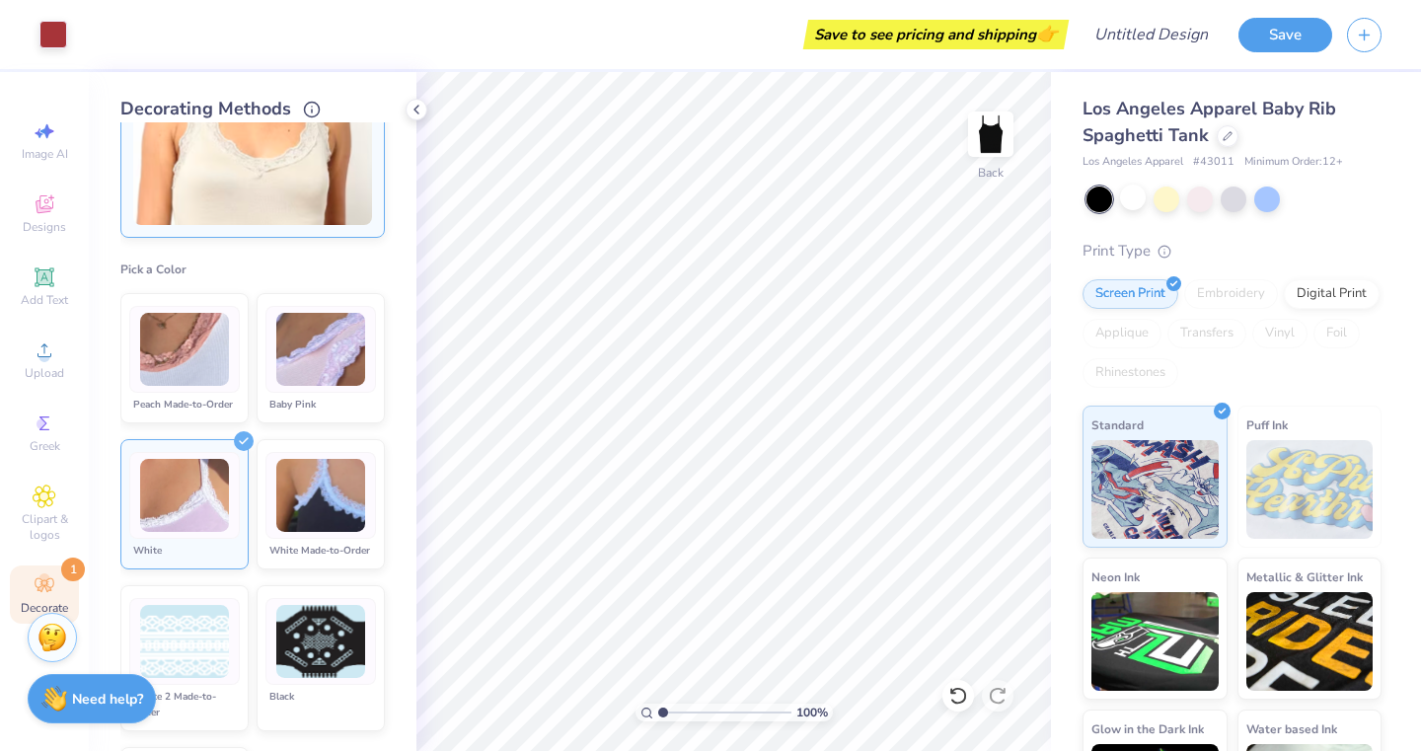
scroll to position [286, 0]
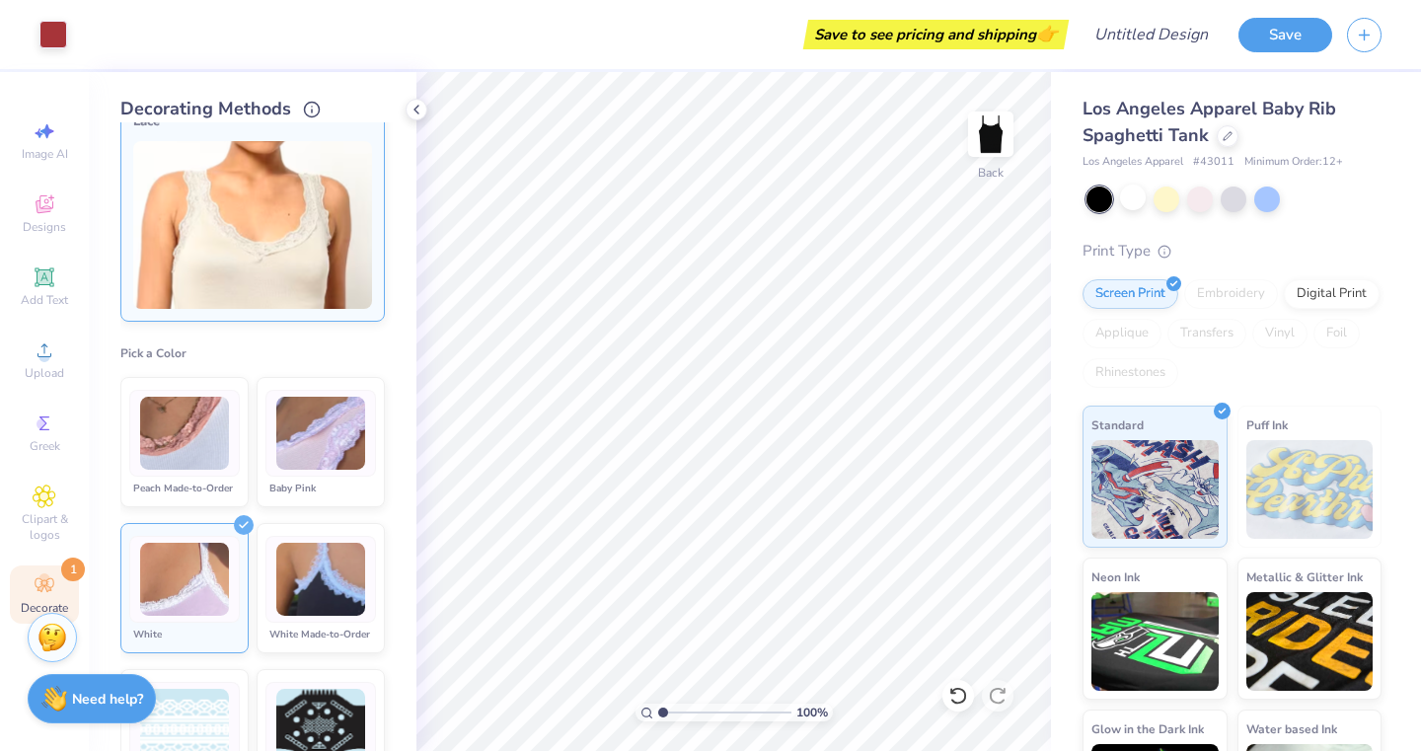
click at [185, 473] on div at bounding box center [184, 433] width 111 height 87
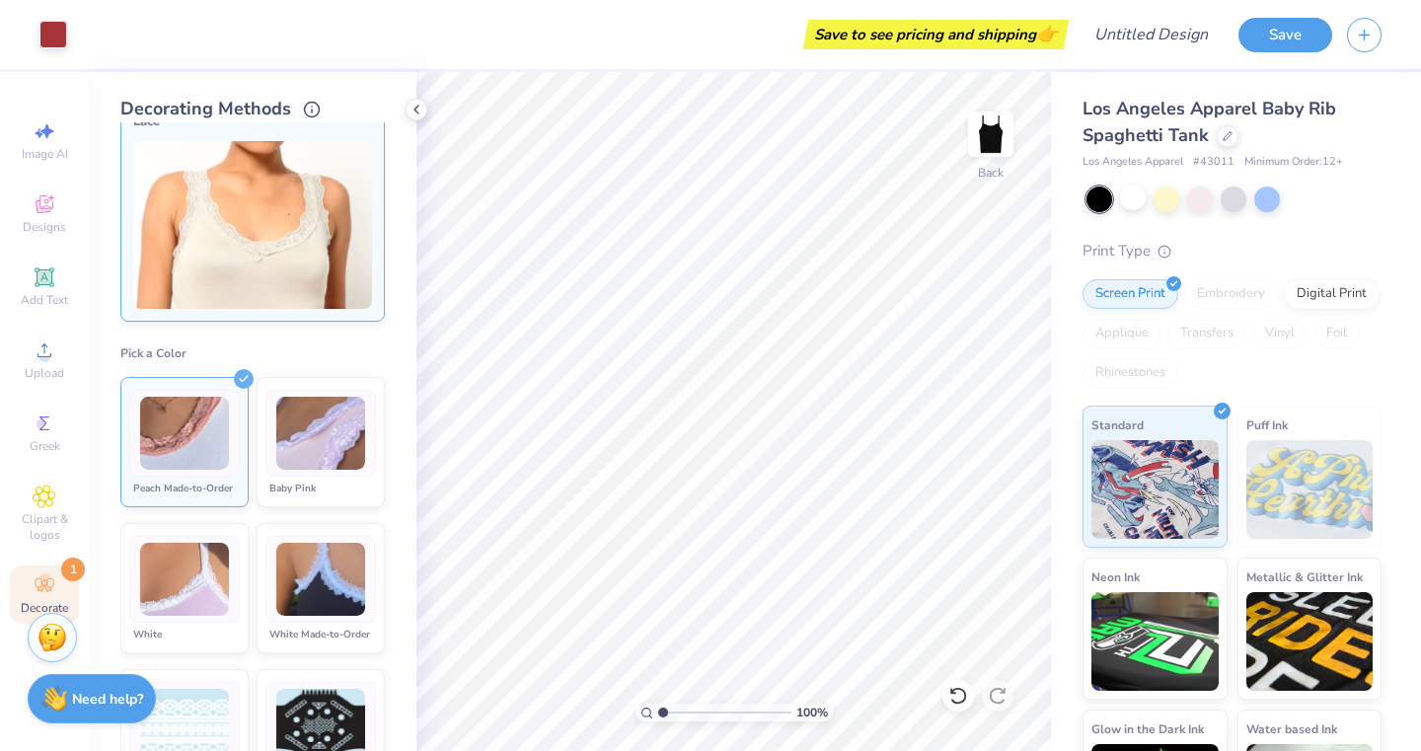
click at [283, 463] on img at bounding box center [320, 434] width 89 height 74
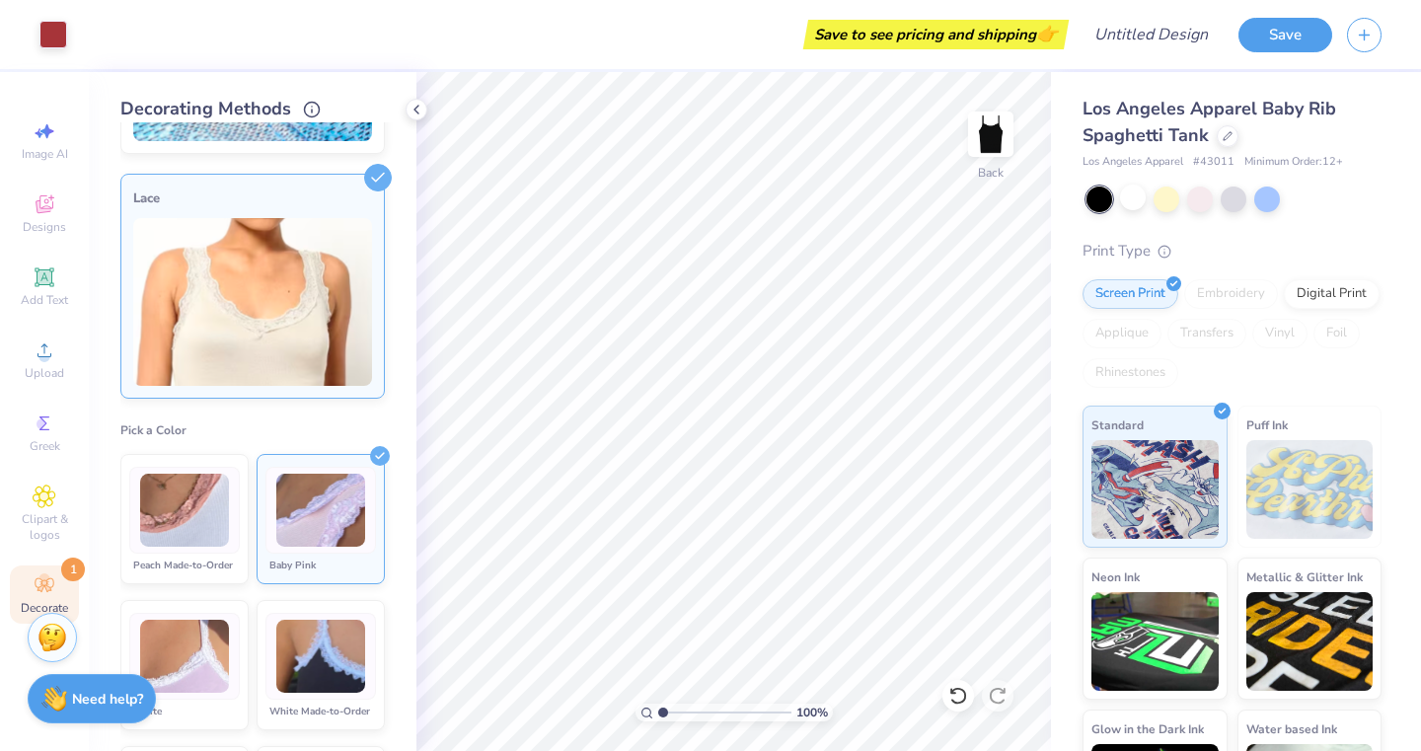
scroll to position [201, 0]
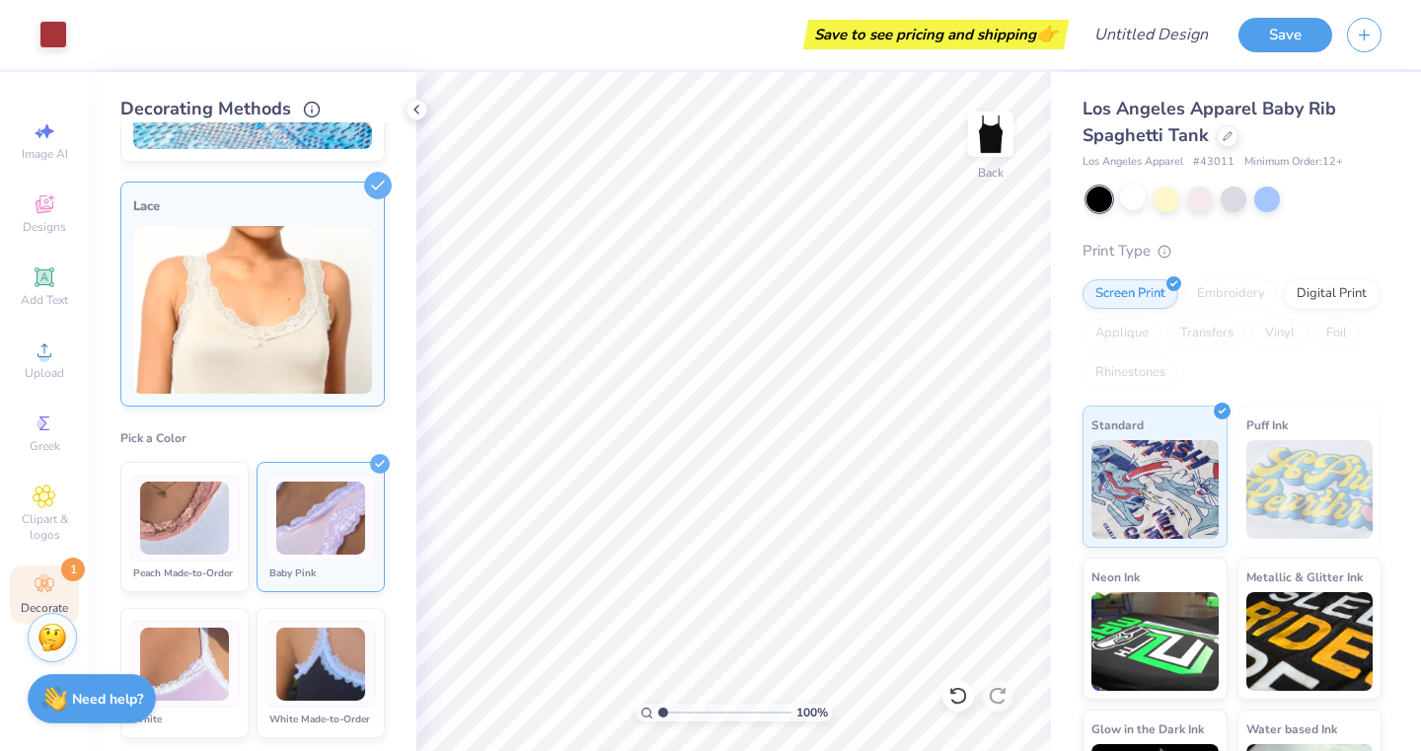
click at [190, 660] on img at bounding box center [184, 665] width 89 height 74
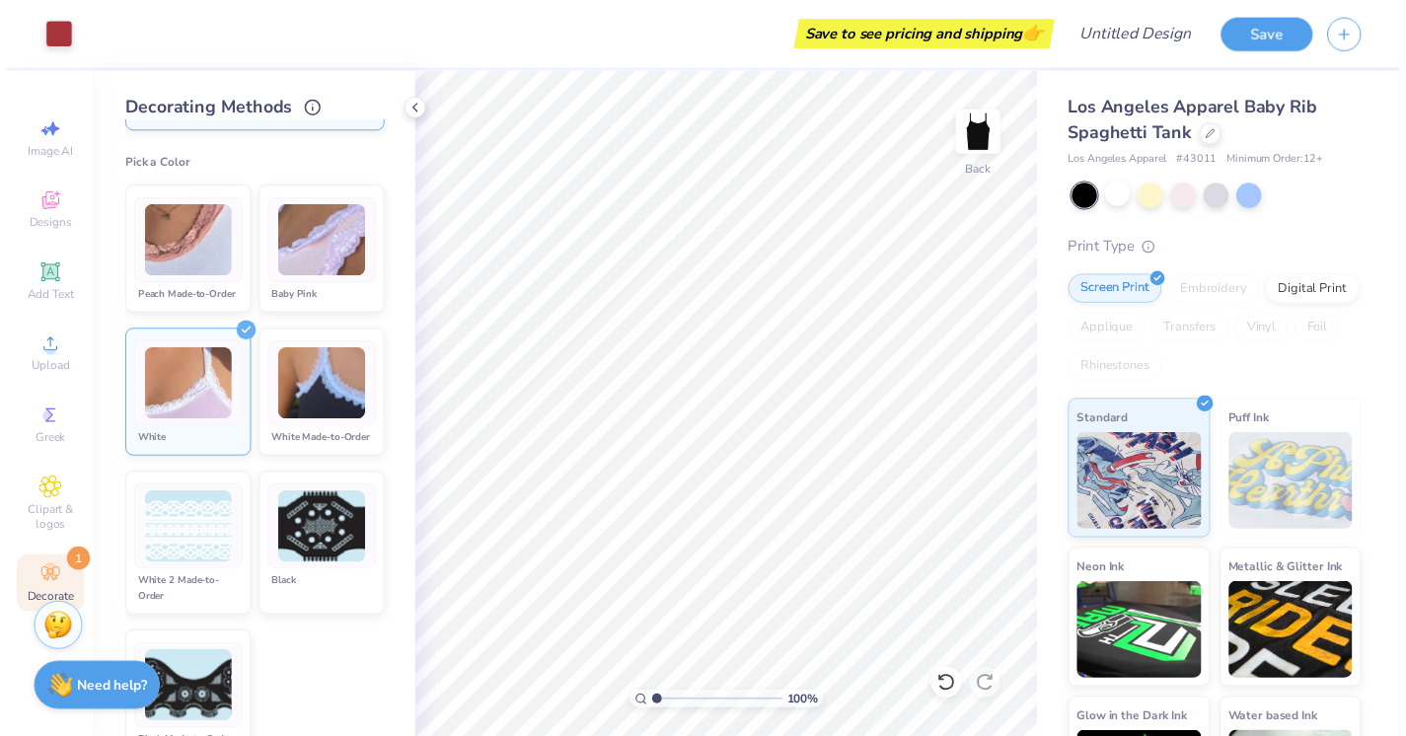
scroll to position [476, 0]
